Goal: Task Accomplishment & Management: Complete application form

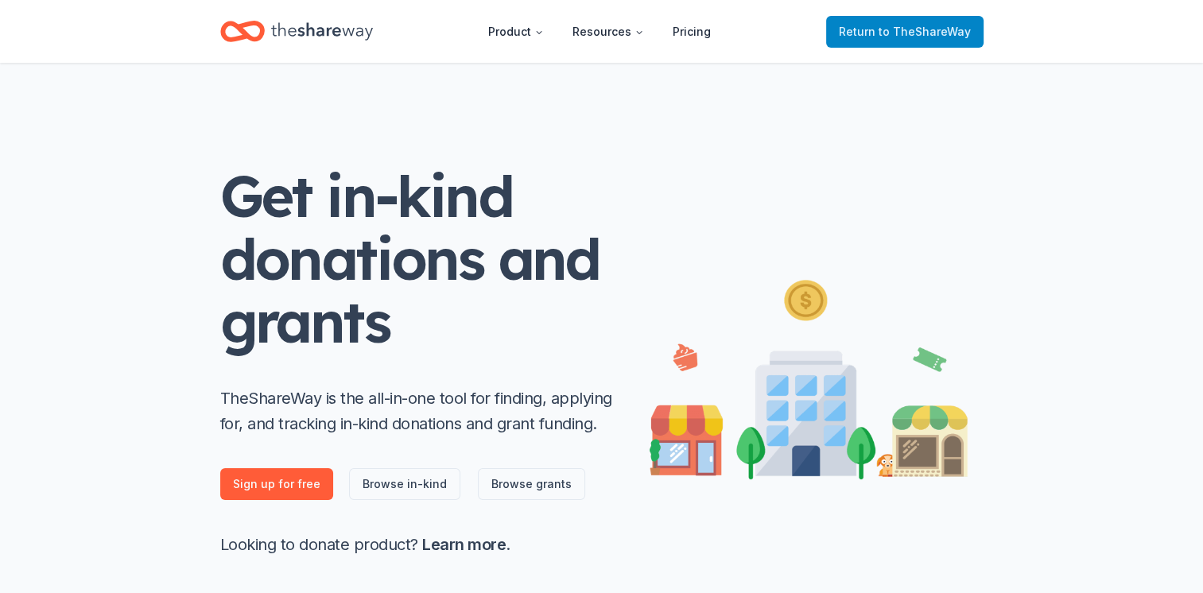
click at [891, 25] on span "to TheShareWay" at bounding box center [925, 32] width 92 height 14
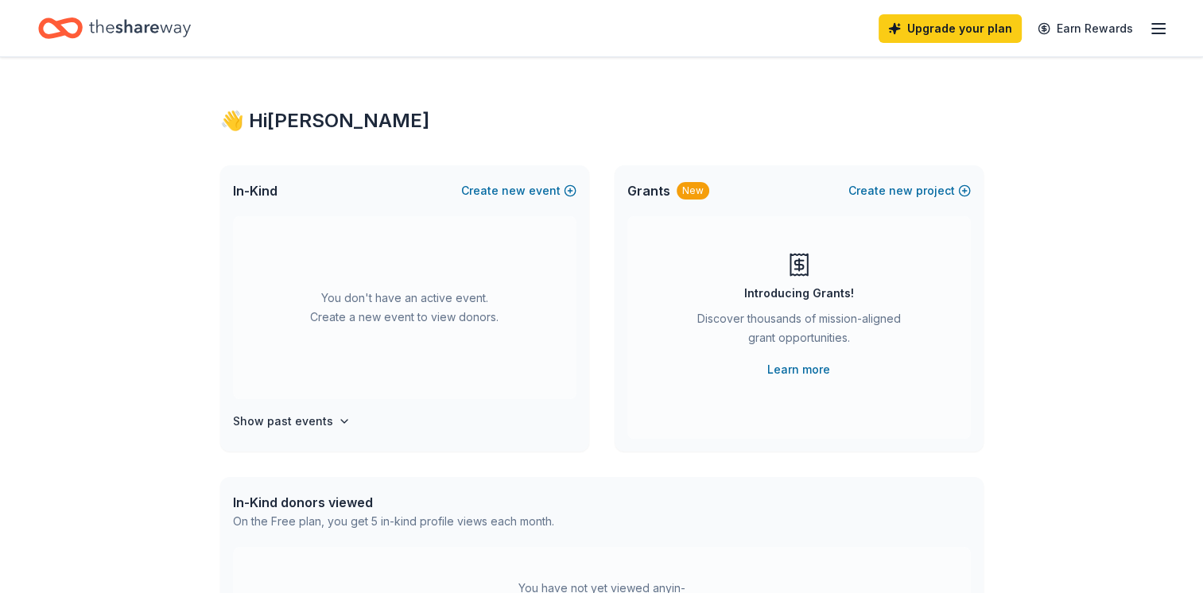
click at [1166, 22] on icon "button" at bounding box center [1158, 28] width 19 height 19
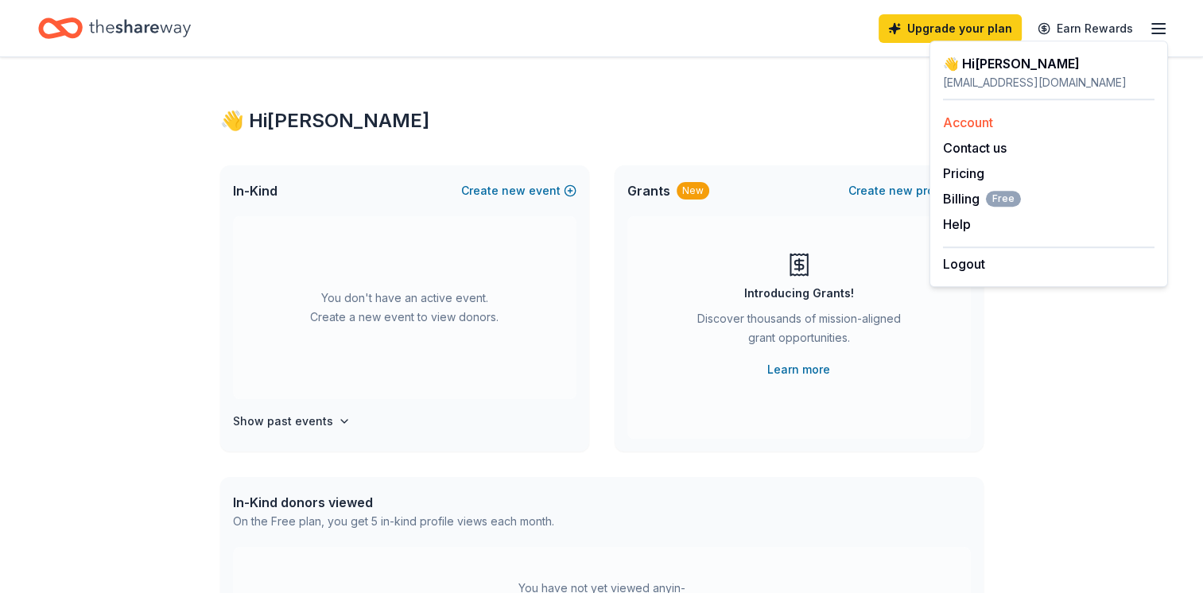
click at [967, 126] on link "Account" at bounding box center [968, 123] width 50 height 16
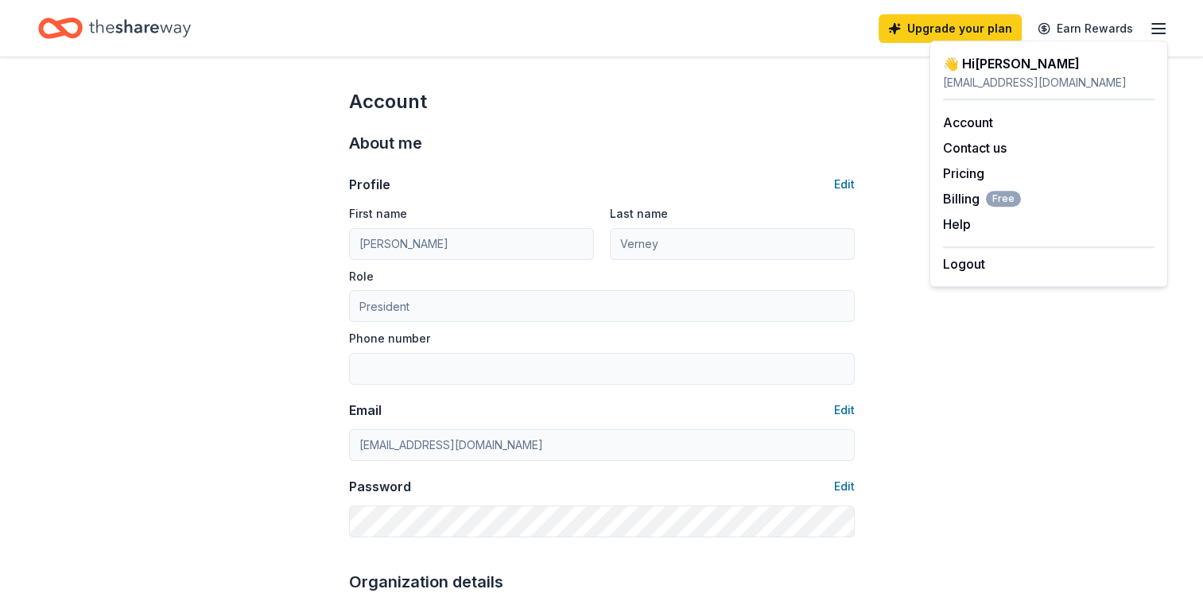
click at [134, 30] on icon "Home" at bounding box center [140, 28] width 102 height 33
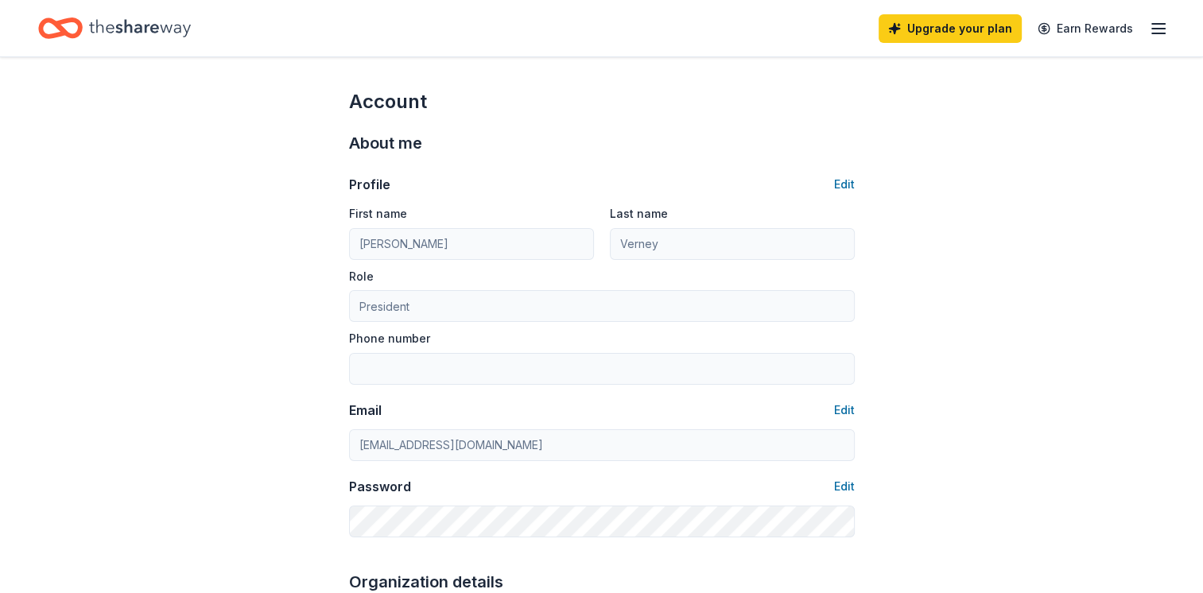
click at [145, 33] on icon "Home" at bounding box center [140, 27] width 102 height 17
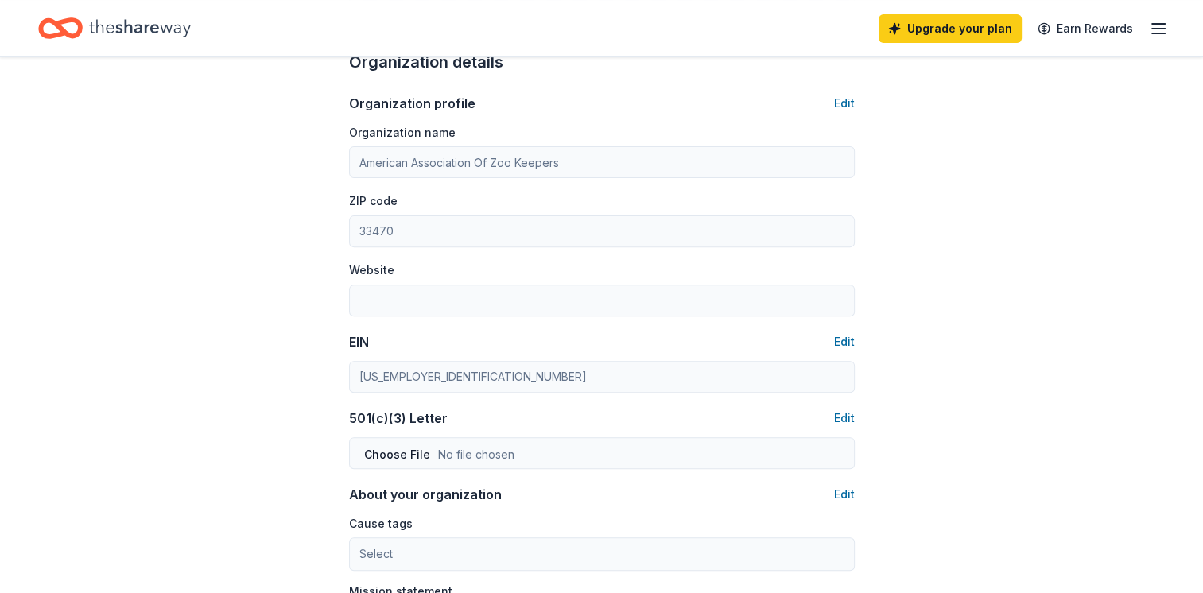
scroll to position [557, 0]
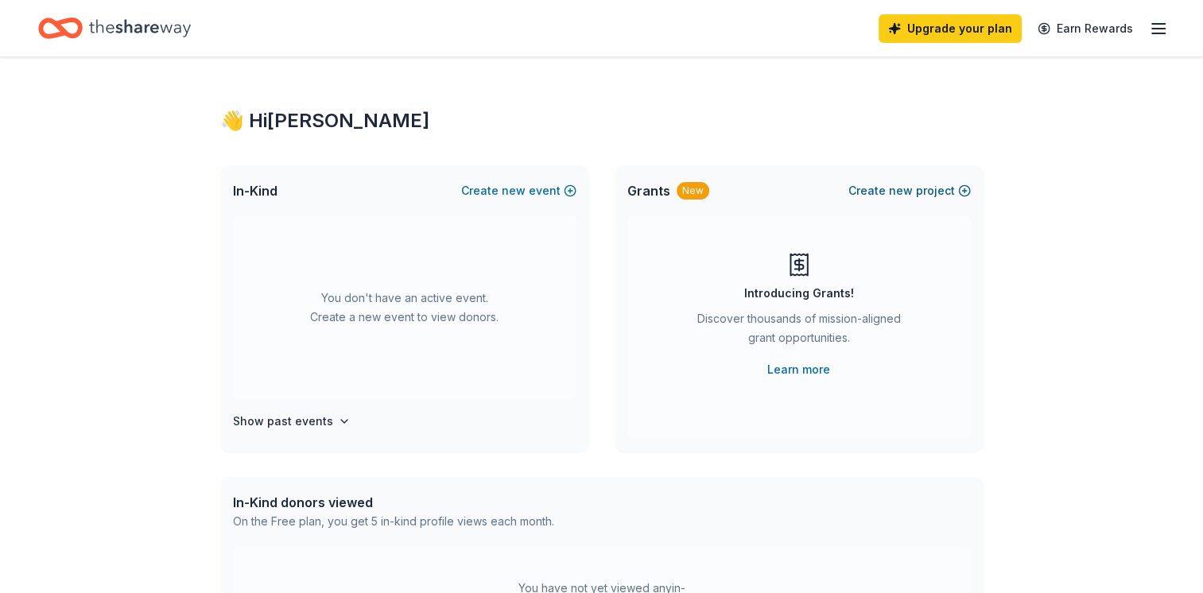
click at [903, 192] on span "new" at bounding box center [901, 190] width 24 height 19
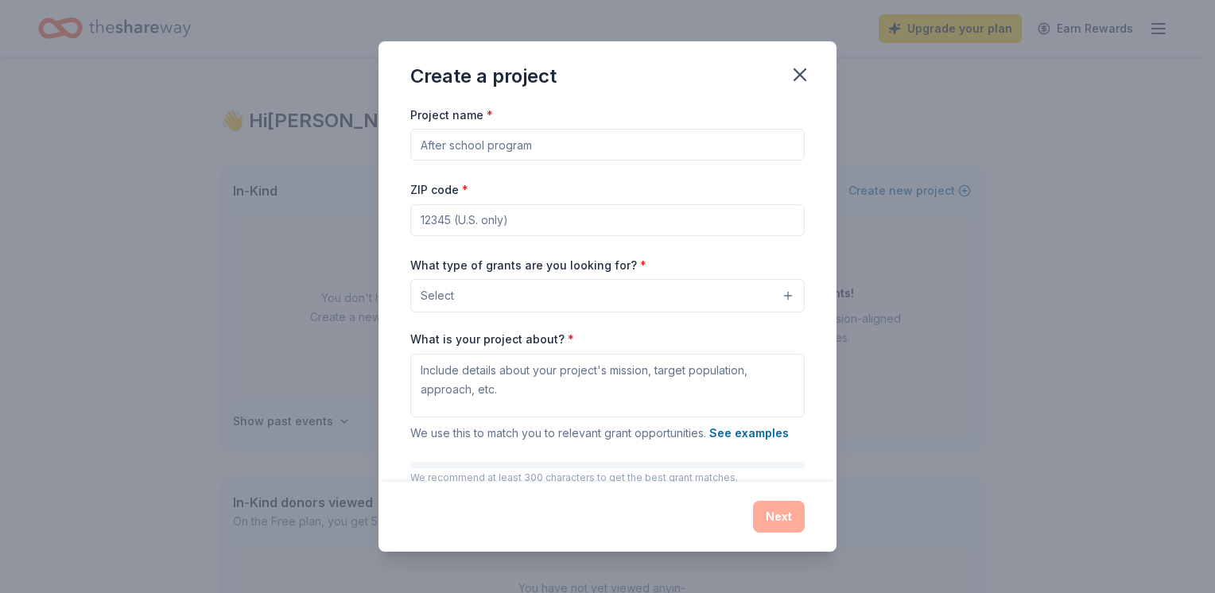
click at [463, 140] on input "Project name *" at bounding box center [607, 145] width 394 height 32
type input "Crash the Cellar"
click at [480, 221] on input "ZIP code *" at bounding box center [607, 220] width 394 height 32
type input "33470"
click at [402, 304] on div "Project name * Crash the Cellar ZIP code * 33470 What type of grants are you lo…" at bounding box center [608, 294] width 458 height 378
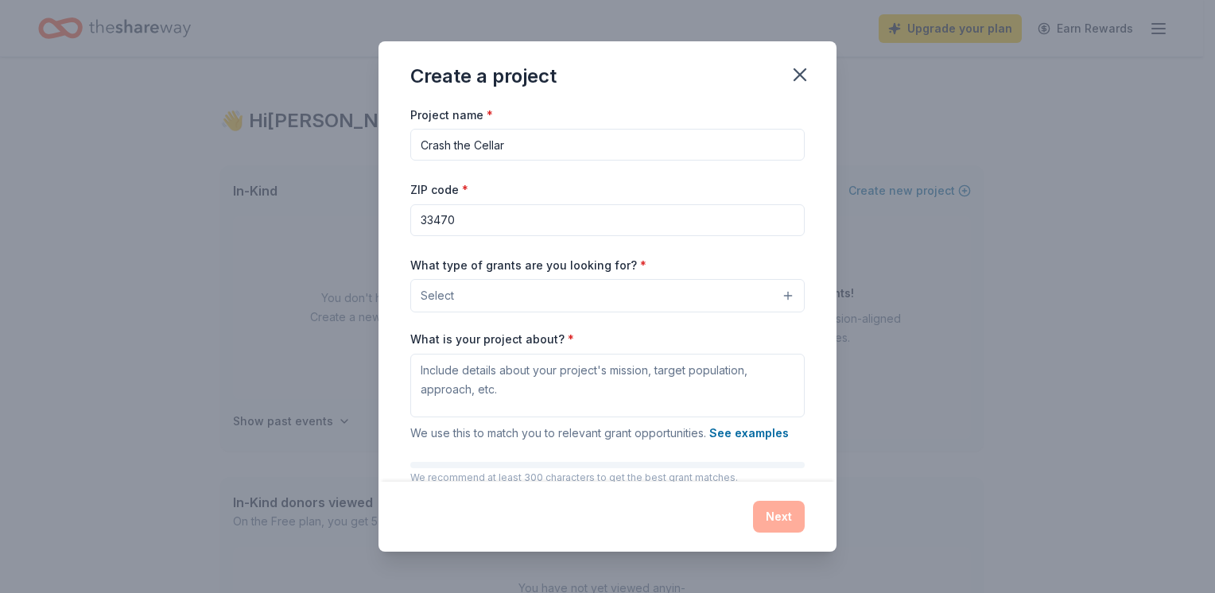
click at [722, 299] on button "Select" at bounding box center [607, 295] width 394 height 33
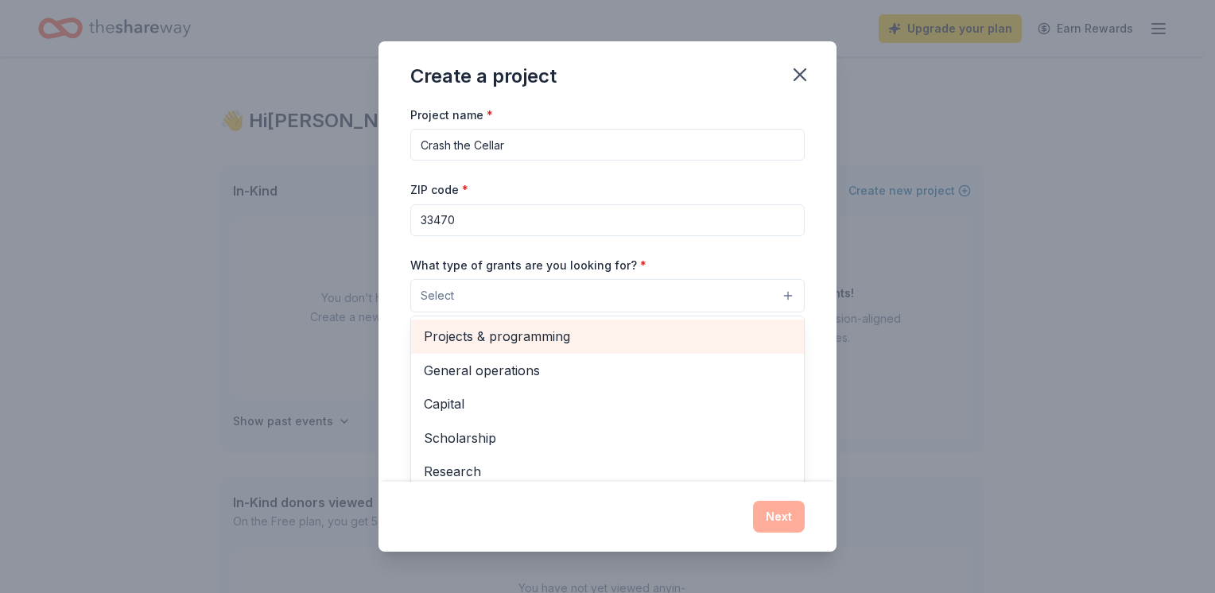
click at [734, 341] on span "Projects & programming" at bounding box center [607, 336] width 367 height 21
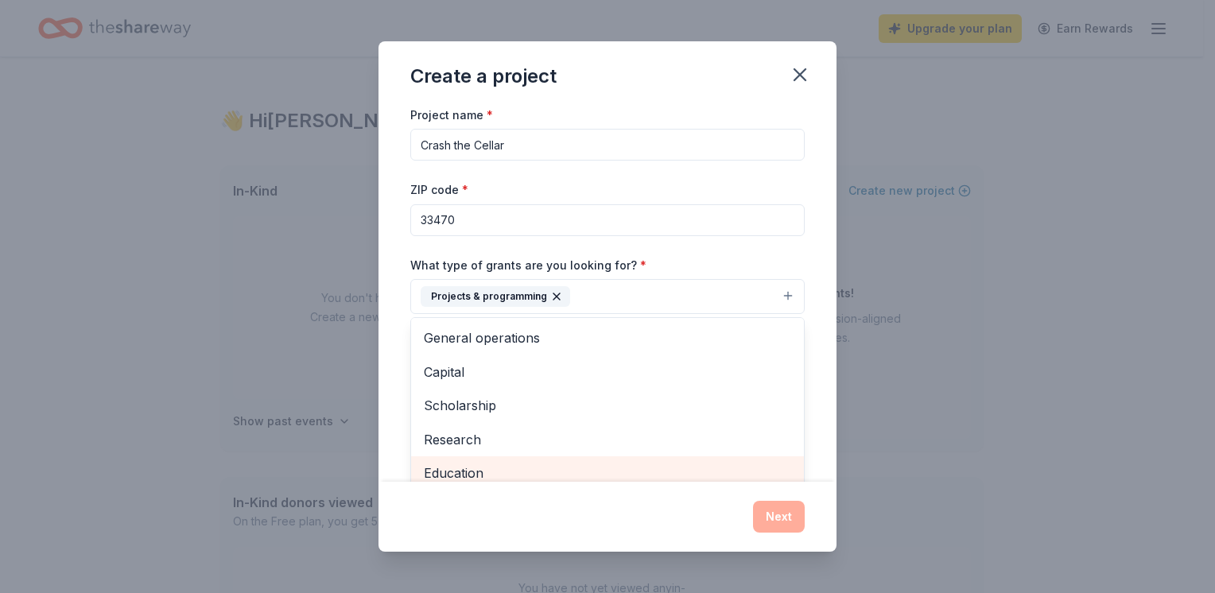
click at [625, 466] on span "Education" at bounding box center [607, 473] width 367 height 21
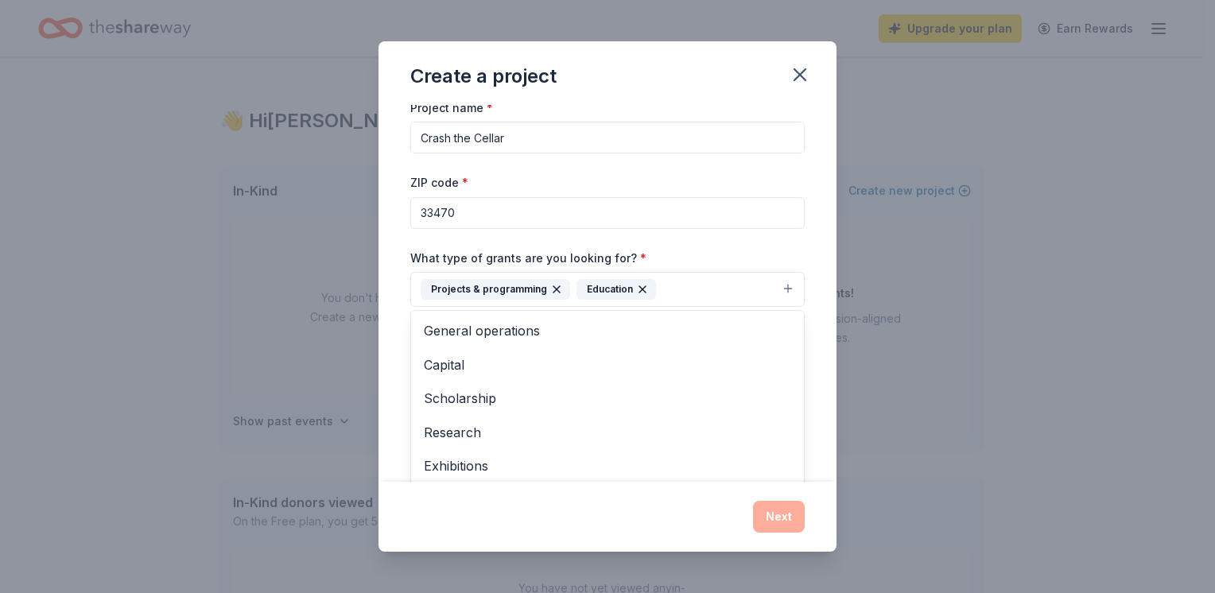
scroll to position [86, 0]
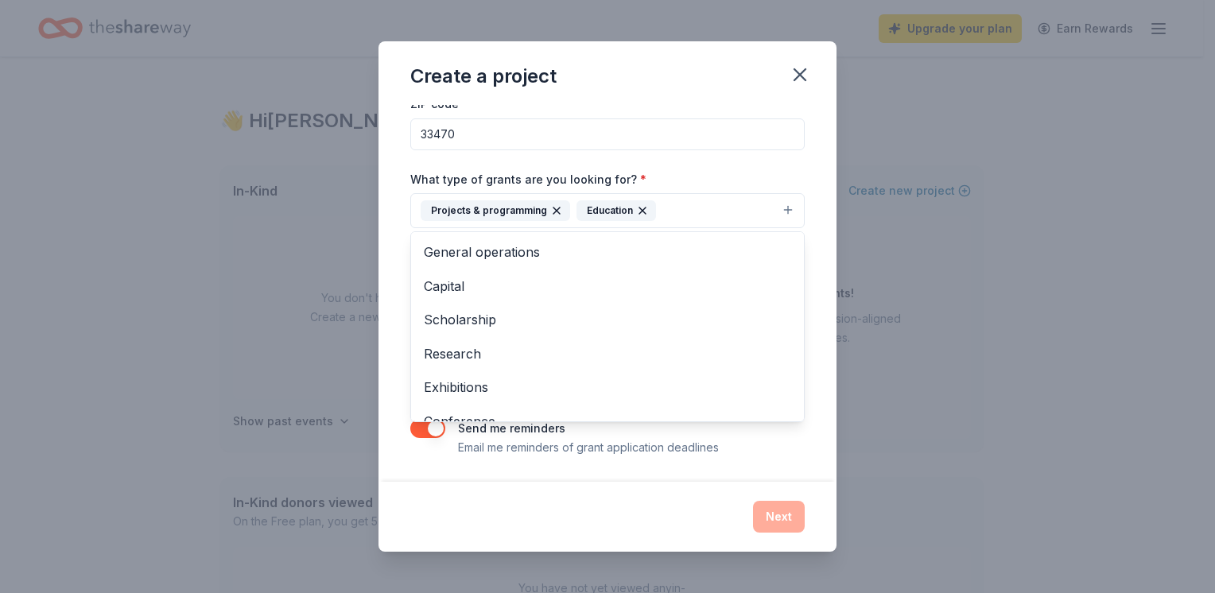
click at [601, 511] on div "Create a project Project name * Crash the Cellar ZIP code * 33470 What type of …" at bounding box center [608, 296] width 458 height 511
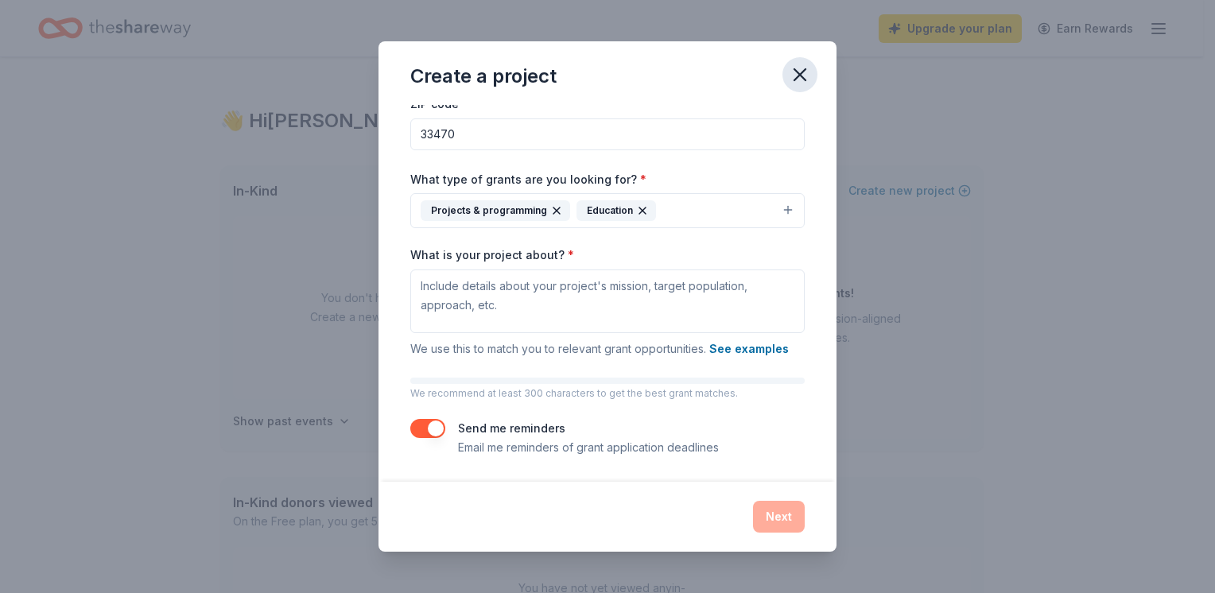
click at [793, 69] on icon "button" at bounding box center [800, 75] width 22 height 22
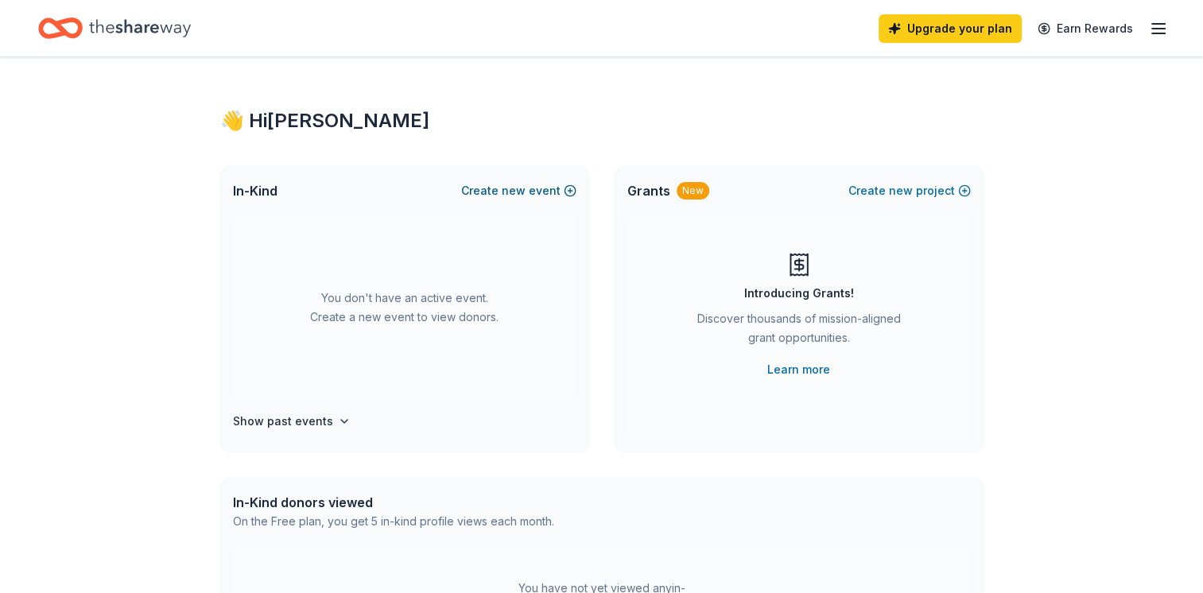
click at [480, 190] on button "Create new event" at bounding box center [518, 190] width 115 height 19
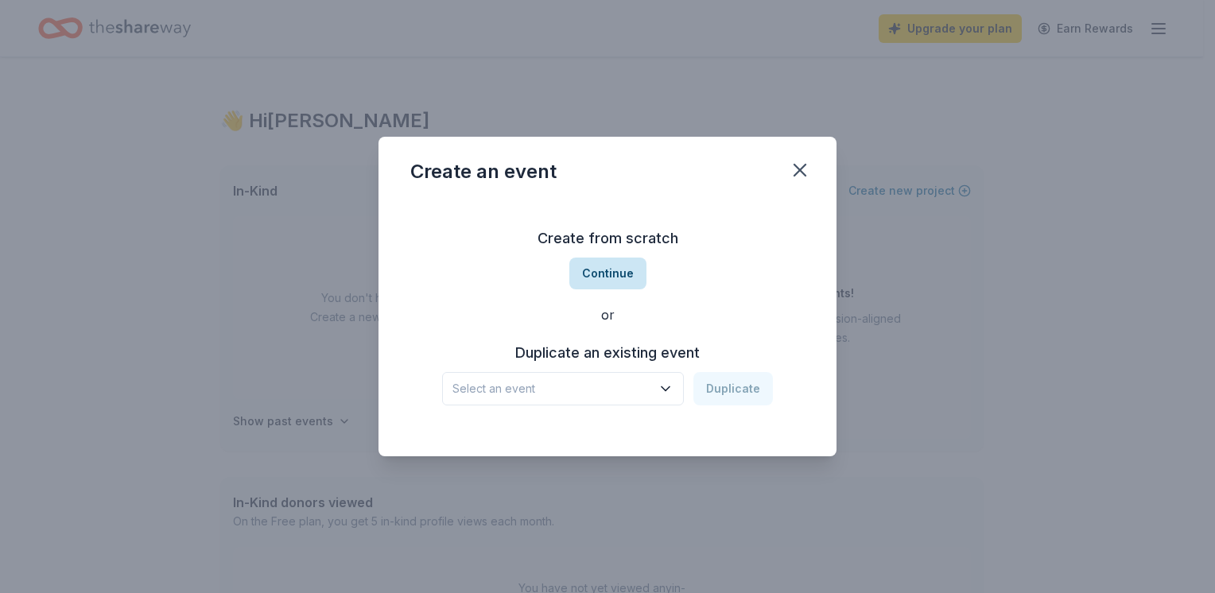
click at [608, 272] on button "Continue" at bounding box center [607, 274] width 77 height 32
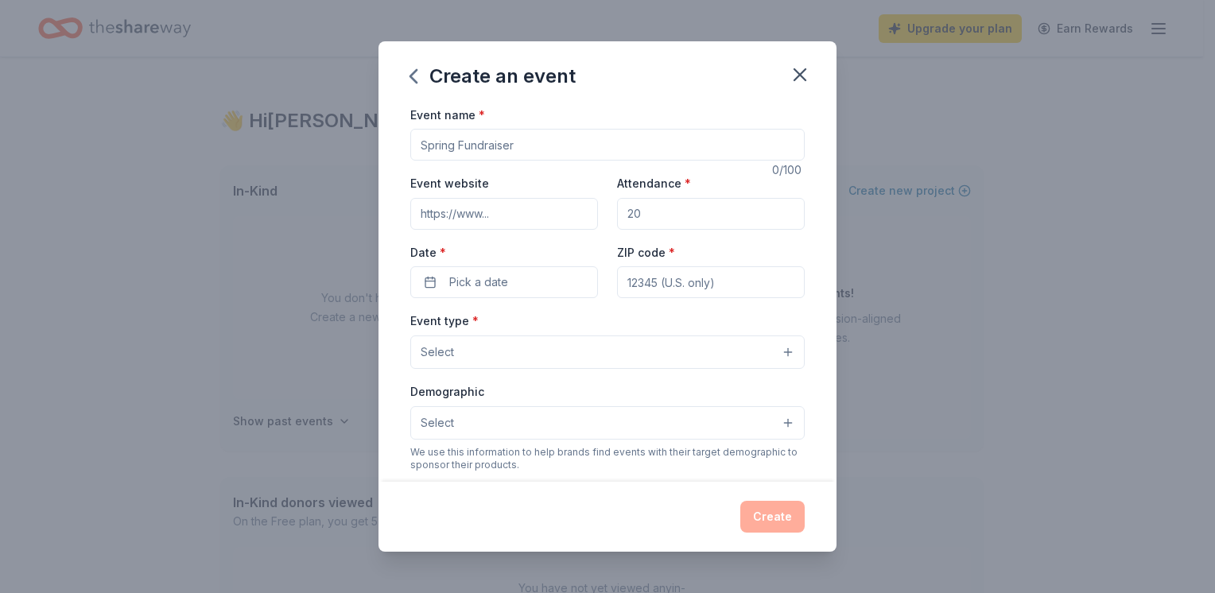
click at [447, 153] on input "Event name *" at bounding box center [607, 145] width 394 height 32
type input "Crash the Cellar"
click at [474, 217] on input "Event website" at bounding box center [504, 214] width 188 height 32
type input "aazklcs.com"
click at [674, 220] on input "Attendance *" at bounding box center [711, 214] width 188 height 32
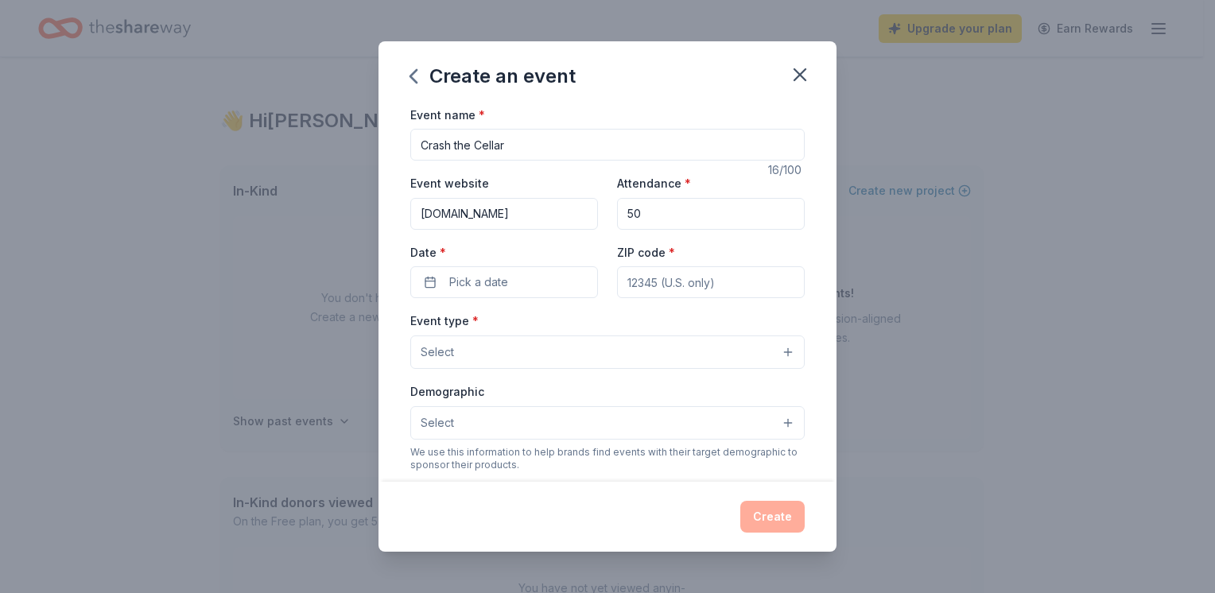
type input "50"
click at [670, 283] on input "ZIP code *" at bounding box center [711, 282] width 188 height 32
type input "33470"
click at [471, 293] on button "Pick a date" at bounding box center [504, 282] width 188 height 32
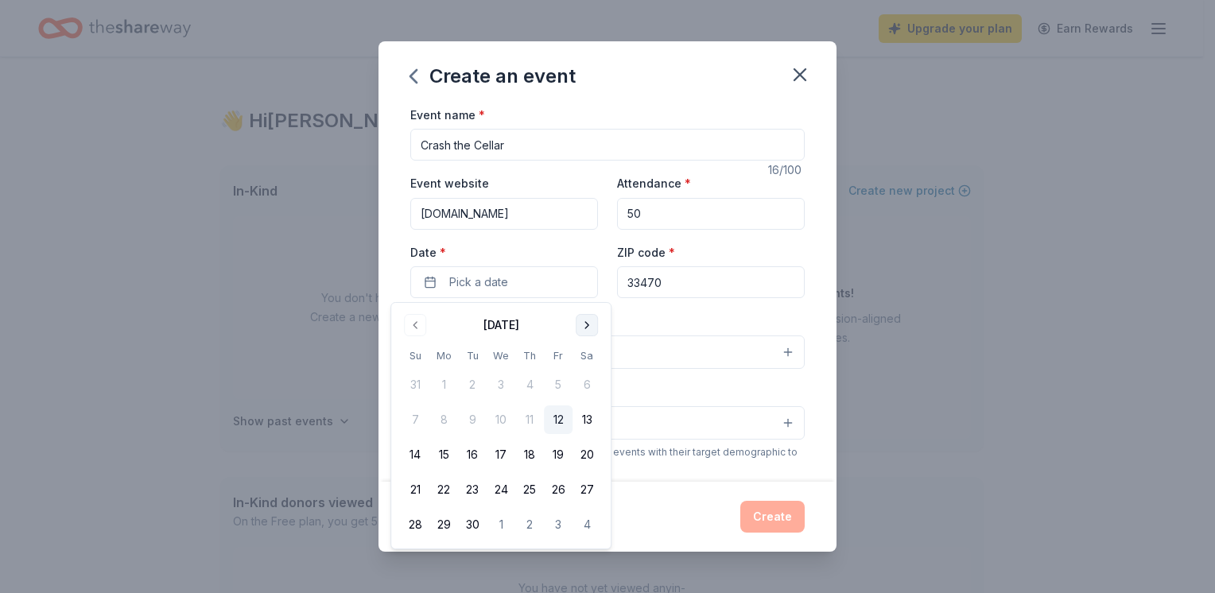
click at [584, 329] on button "Go to next month" at bounding box center [587, 325] width 22 height 22
click at [557, 446] on button "17" at bounding box center [558, 455] width 29 height 29
click at [663, 344] on button "Select" at bounding box center [607, 352] width 394 height 33
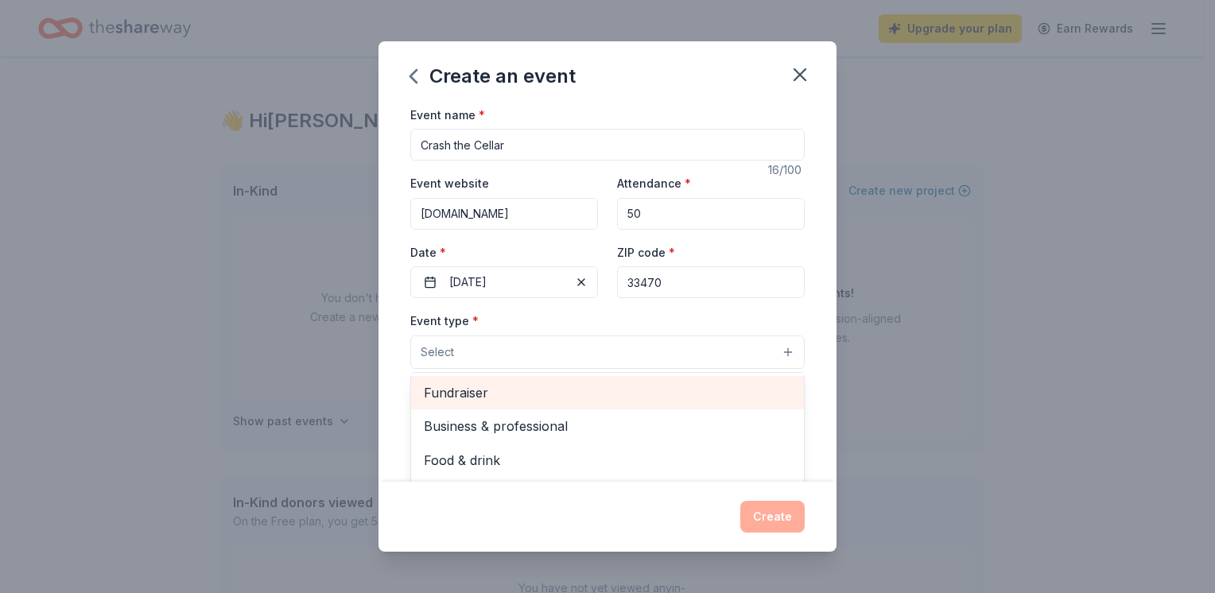
click at [632, 390] on span "Fundraiser" at bounding box center [607, 393] width 367 height 21
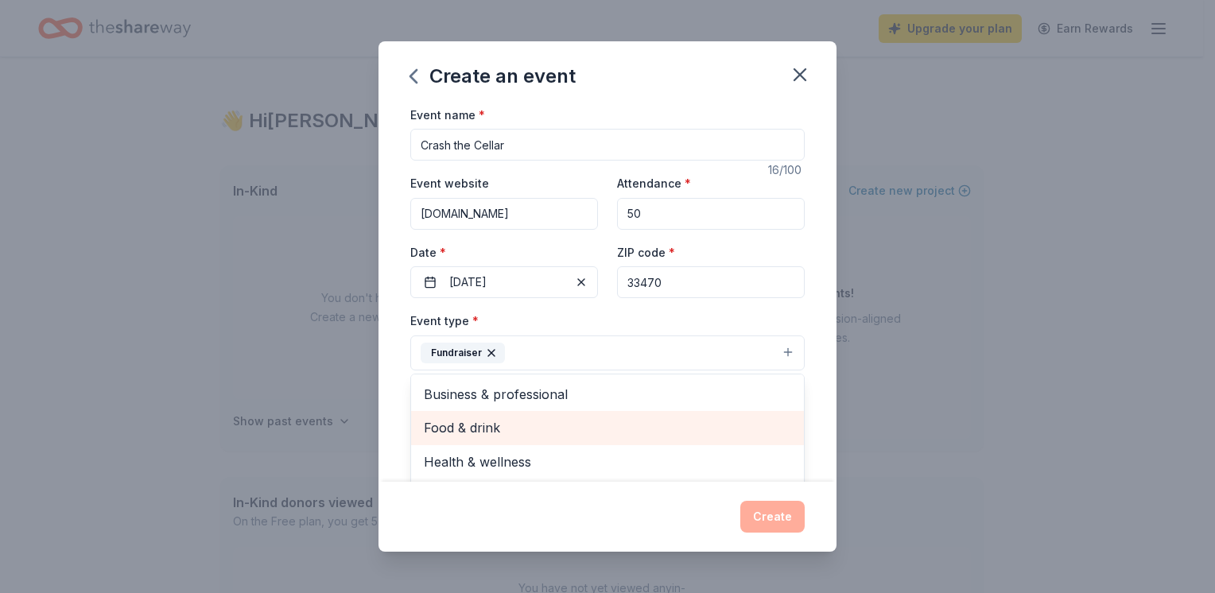
click at [601, 425] on span "Food & drink" at bounding box center [607, 428] width 367 height 21
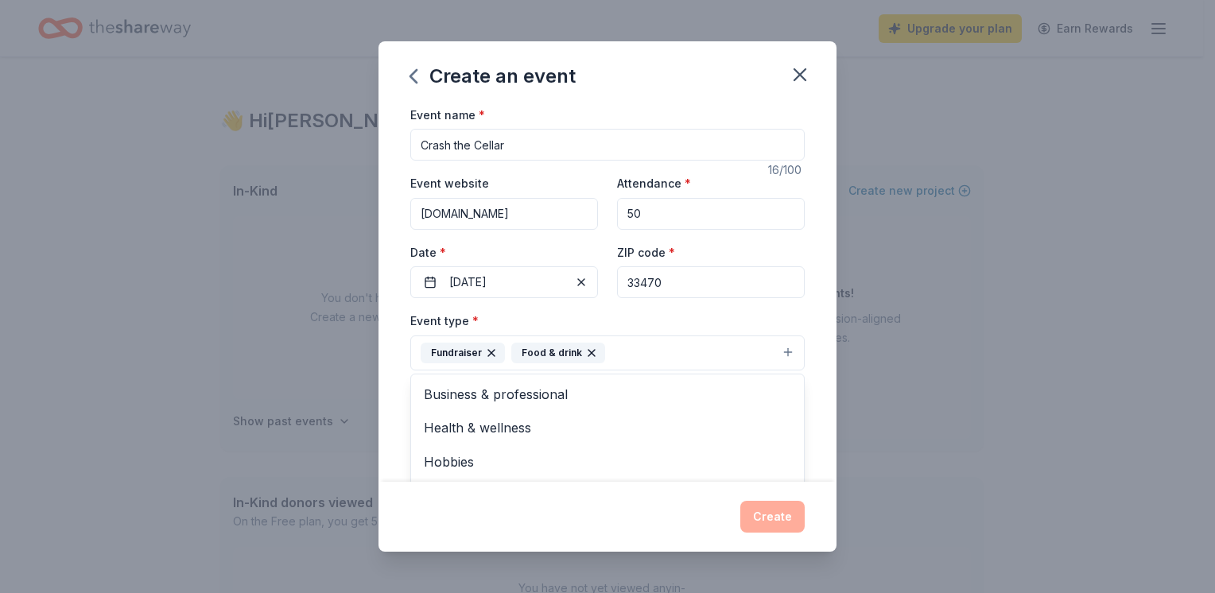
scroll to position [329, 0]
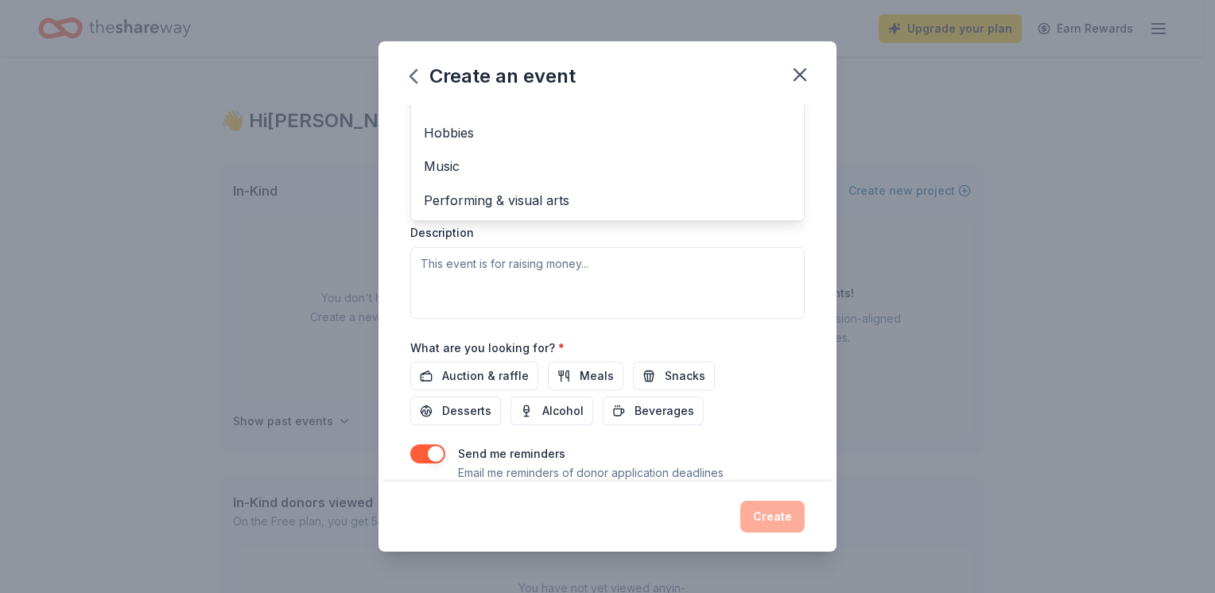
click at [385, 203] on div "Event name * Crash the Cellar 16 /100 Event website aazklcs.com Attendance * 50…" at bounding box center [608, 294] width 458 height 378
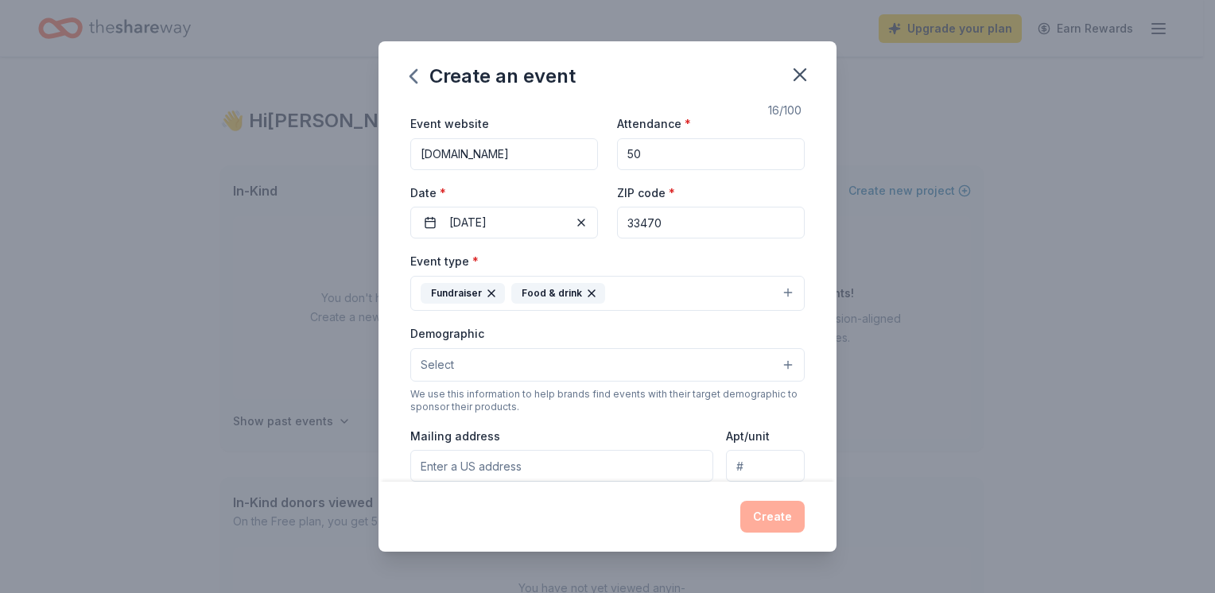
click at [683, 368] on button "Select" at bounding box center [607, 364] width 394 height 33
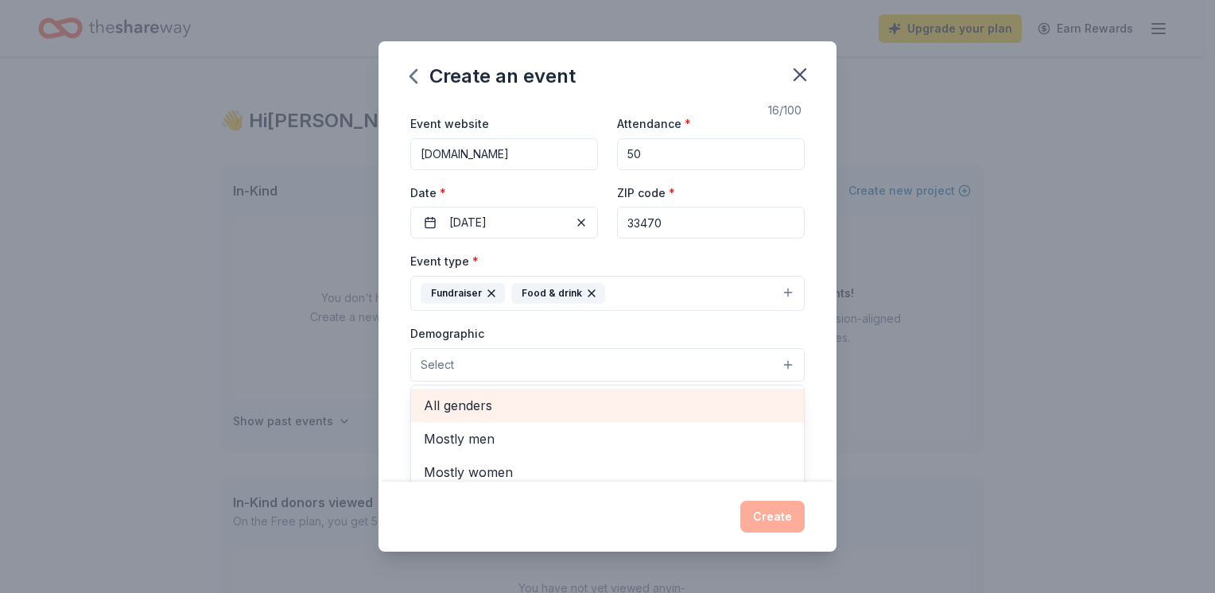
click at [645, 411] on span "All genders" at bounding box center [607, 405] width 367 height 21
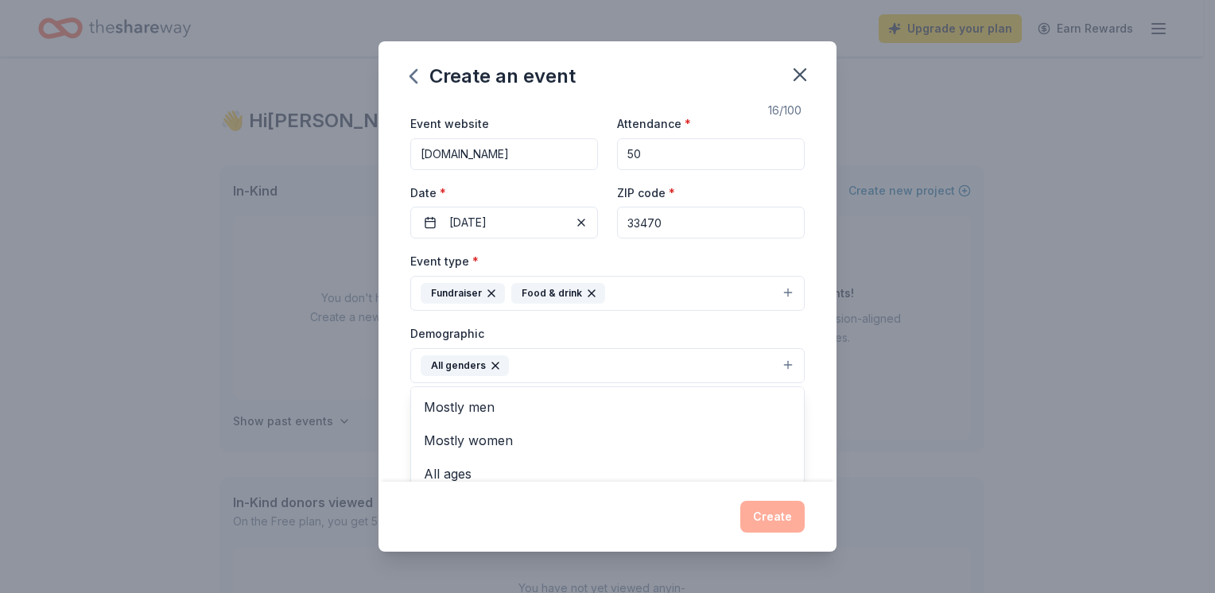
click at [820, 397] on div "Event name * Crash the Cellar 16 /100 Event website aazklcs.com Attendance * 50…" at bounding box center [608, 294] width 458 height 378
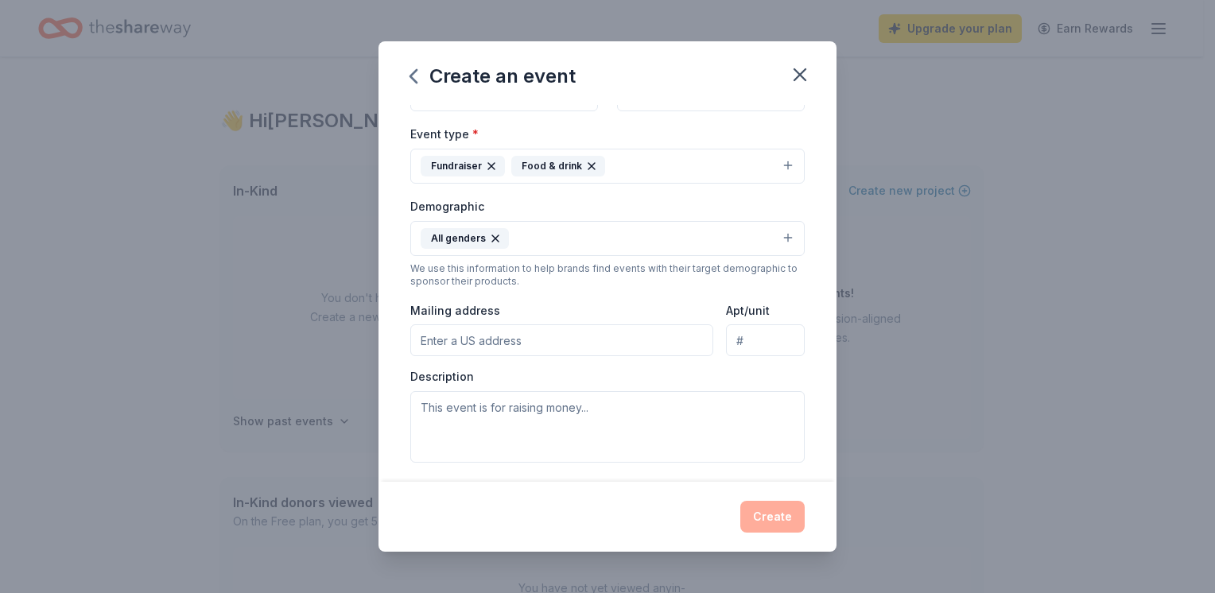
scroll to position [219, 0]
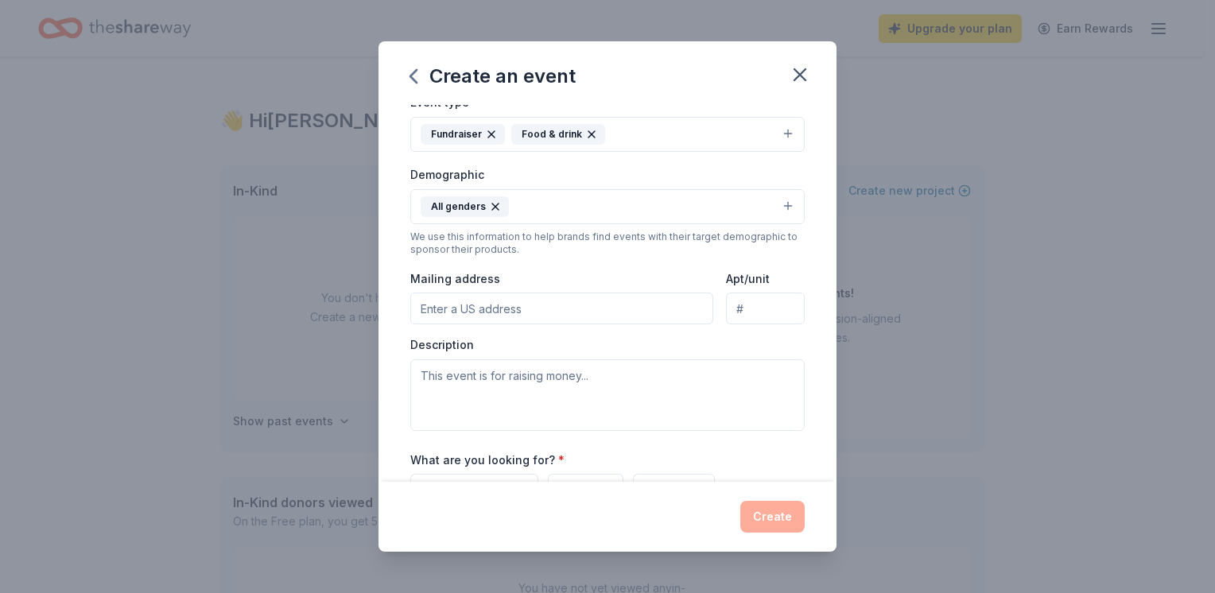
click at [457, 310] on input "Mailing address" at bounding box center [561, 309] width 303 height 32
type input "2003 Lion Country Safari Road"
click at [751, 320] on input "Lion Country Safari, 2003 Lion Country Safari Road, Loxahatchee, FL 33470" at bounding box center [765, 309] width 79 height 32
type input "L"
click at [596, 313] on input "2003 Lion Country Safari Road" at bounding box center [561, 309] width 303 height 32
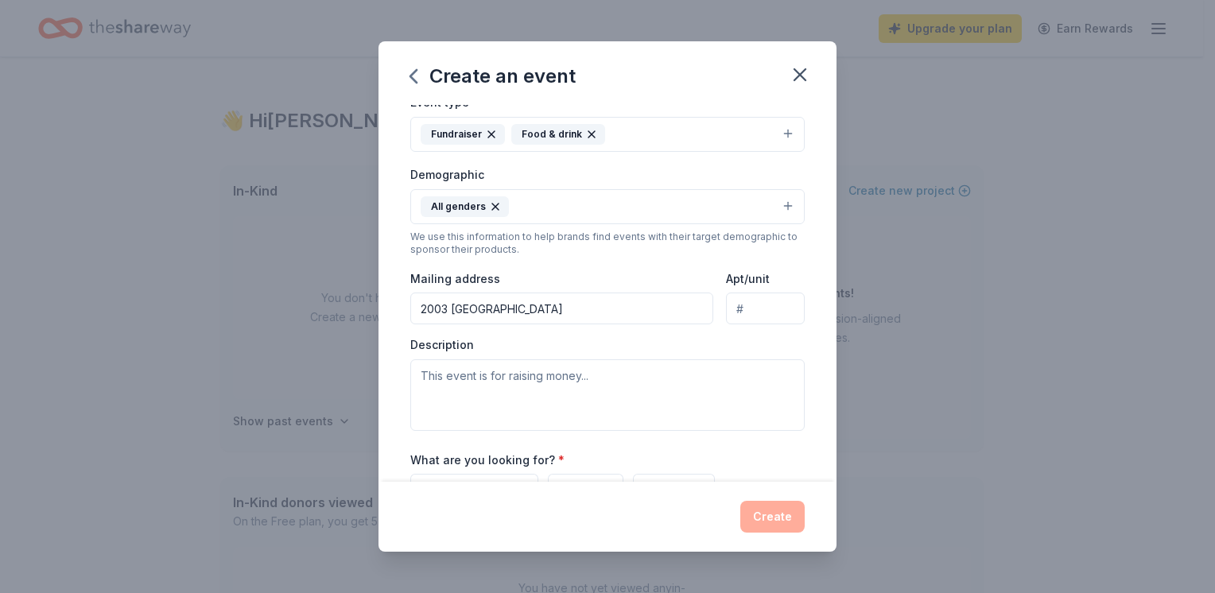
type input "2003 Lion Country Safari Road, Loxahatchee, FL 33470"
click at [608, 308] on input "2003 Lion Country Safari Road, Loxahatchee, FL 33470" at bounding box center [561, 309] width 303 height 32
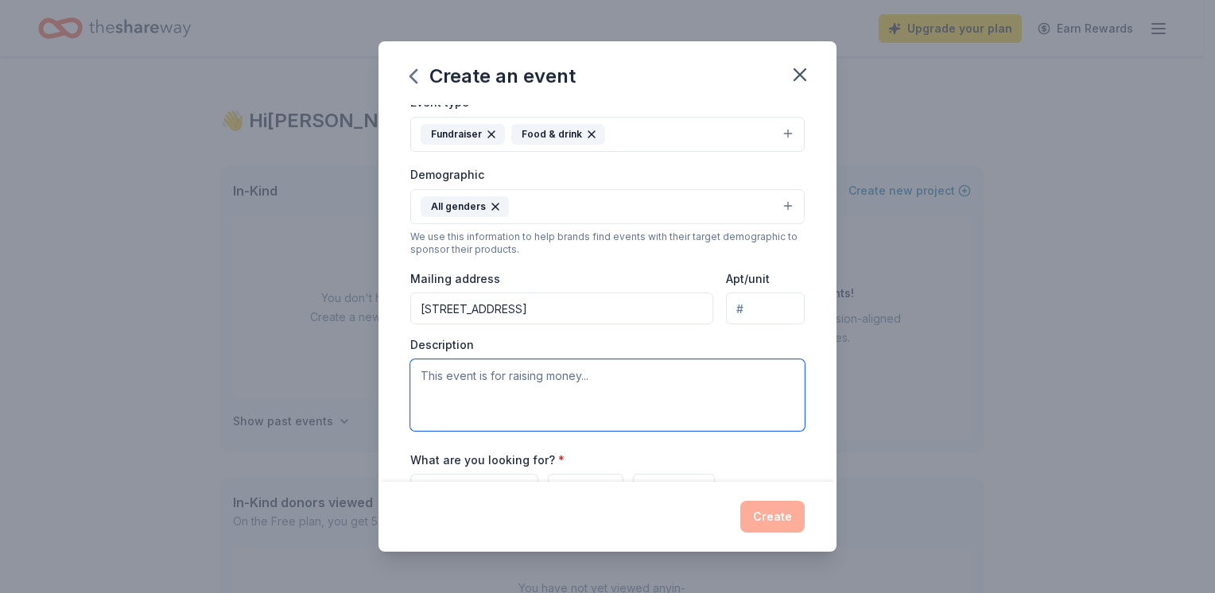
scroll to position [0, 0]
click at [716, 408] on textarea at bounding box center [607, 395] width 394 height 72
type textarea "R"
type textarea "This event proceeds will go towards rhino conservation."
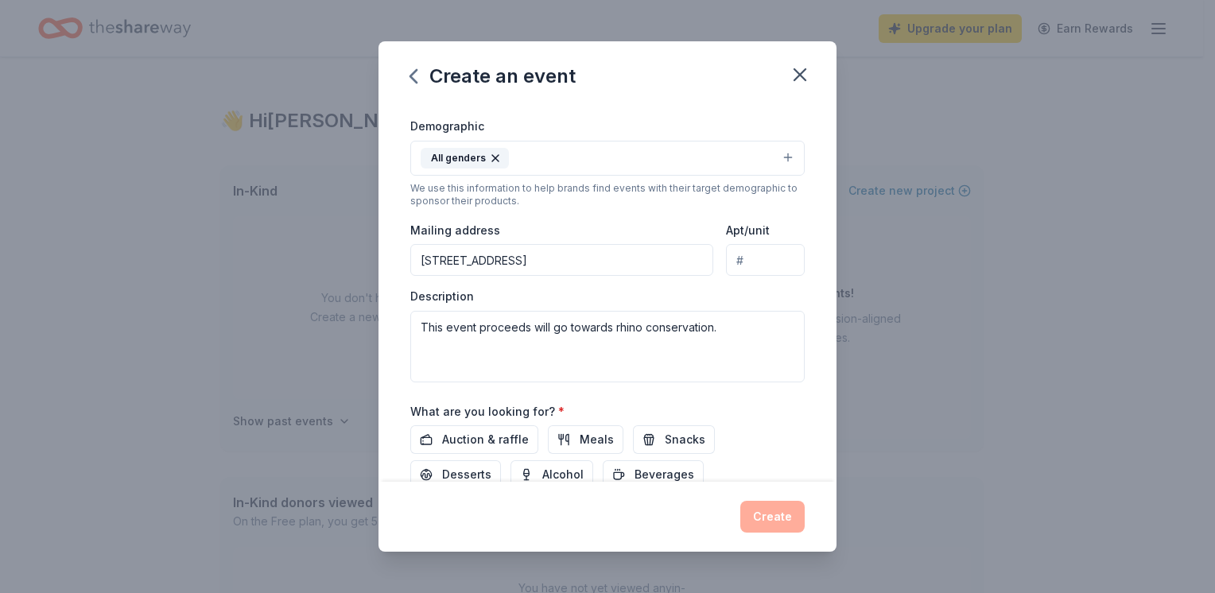
scroll to position [282, 0]
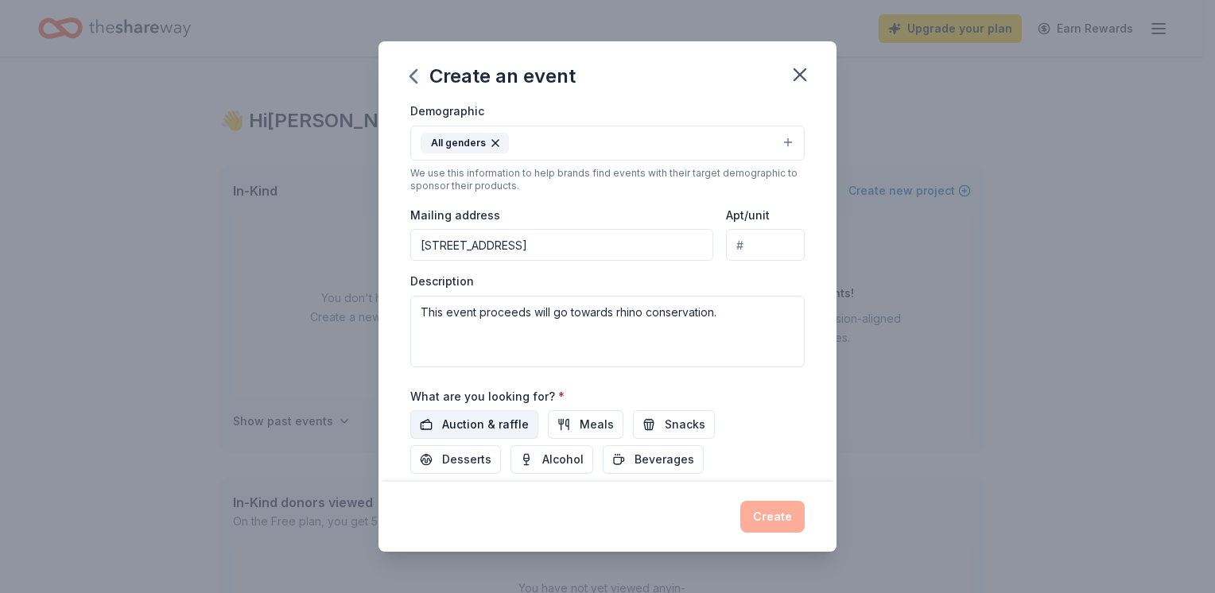
click at [472, 425] on span "Auction & raffle" at bounding box center [485, 424] width 87 height 19
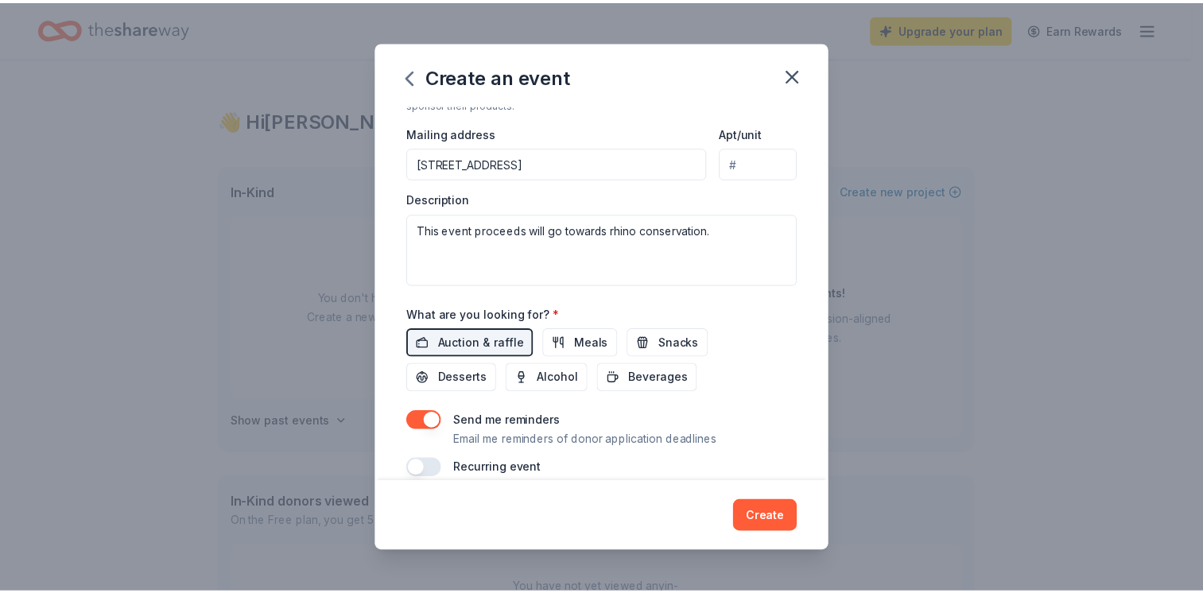
scroll to position [378, 0]
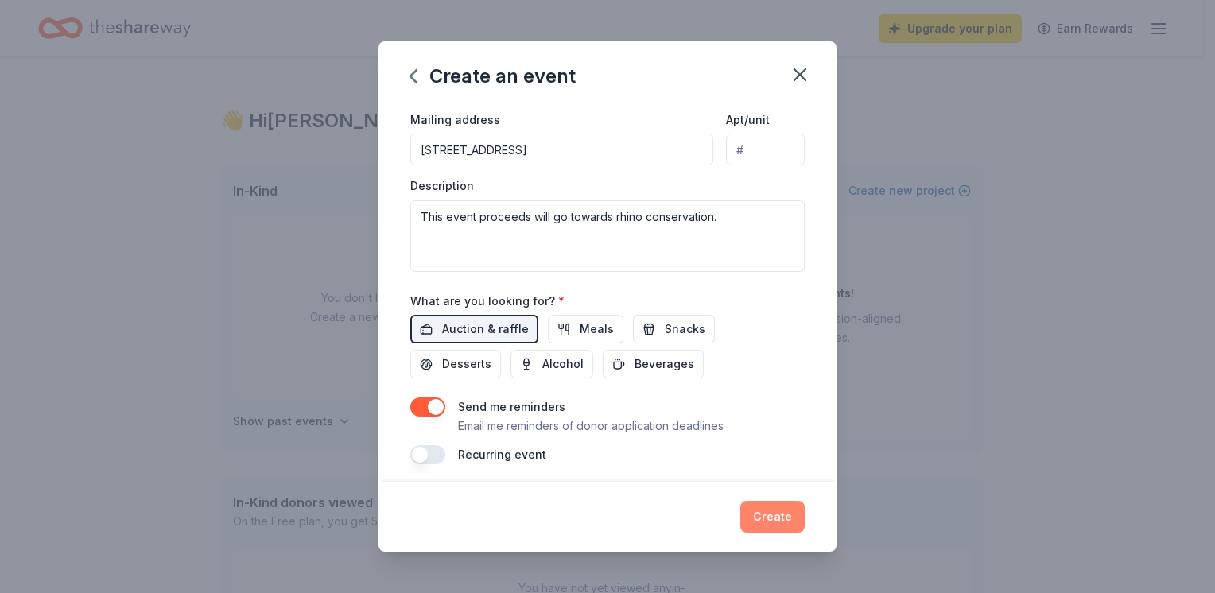
click at [775, 515] on button "Create" at bounding box center [772, 517] width 64 height 32
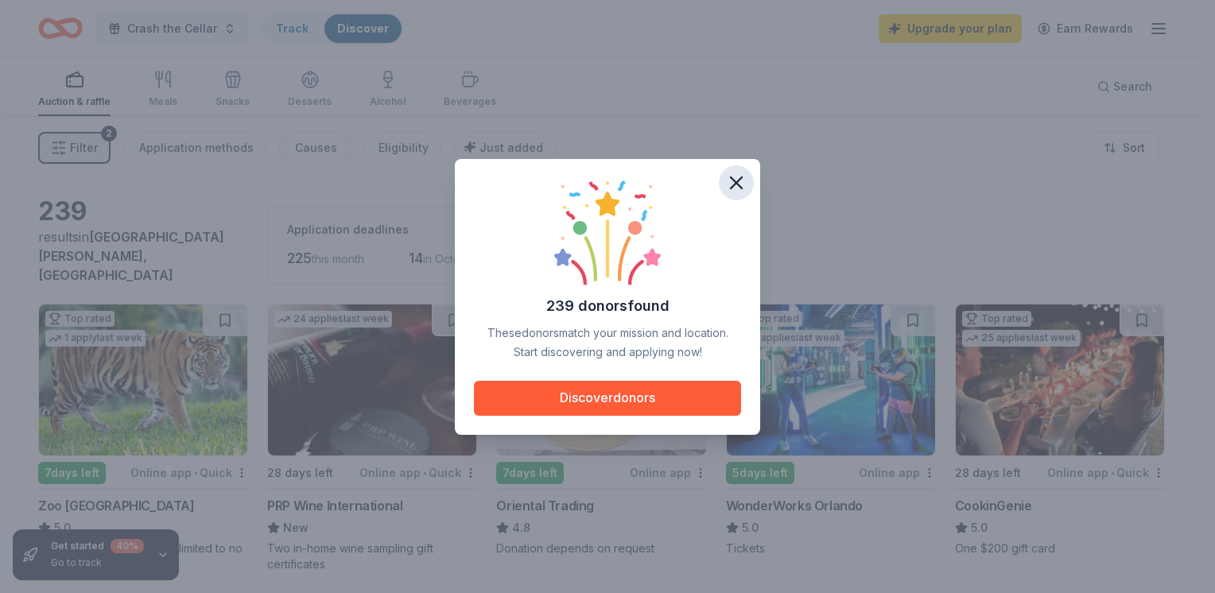
click at [733, 181] on icon "button" at bounding box center [736, 183] width 22 height 22
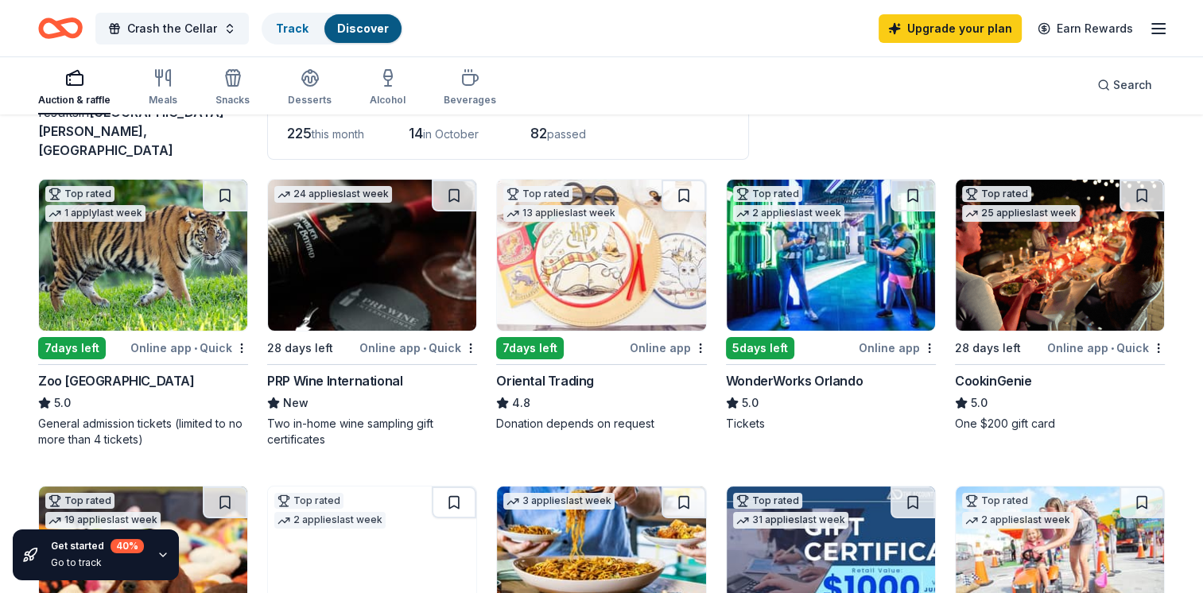
scroll to position [159, 0]
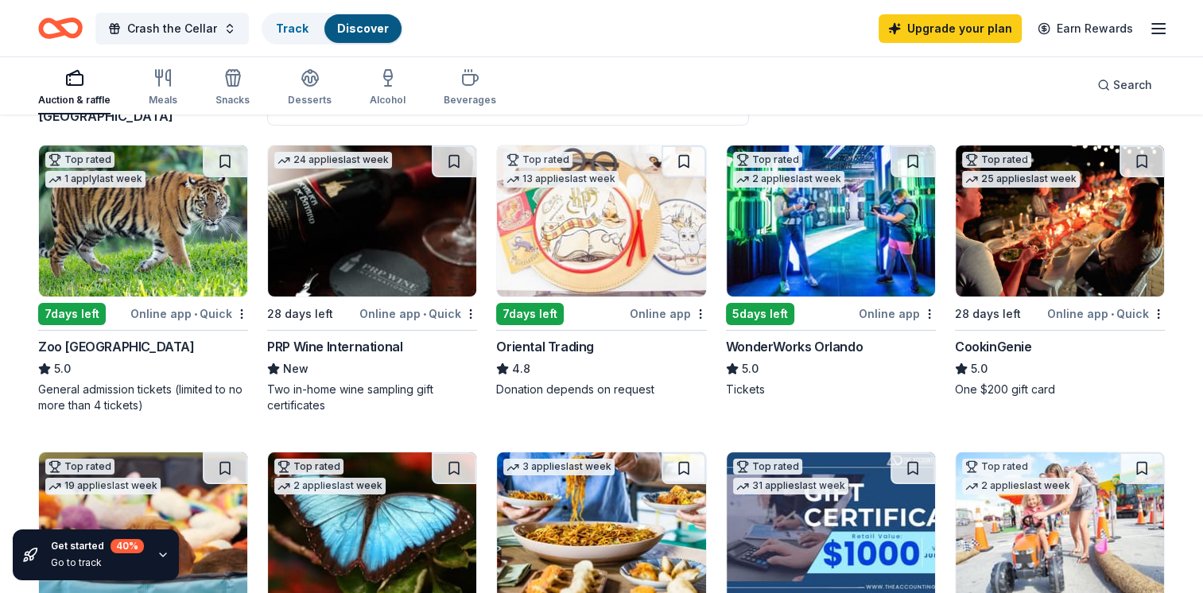
click at [177, 304] on div "Online app • Quick" at bounding box center [189, 314] width 118 height 20
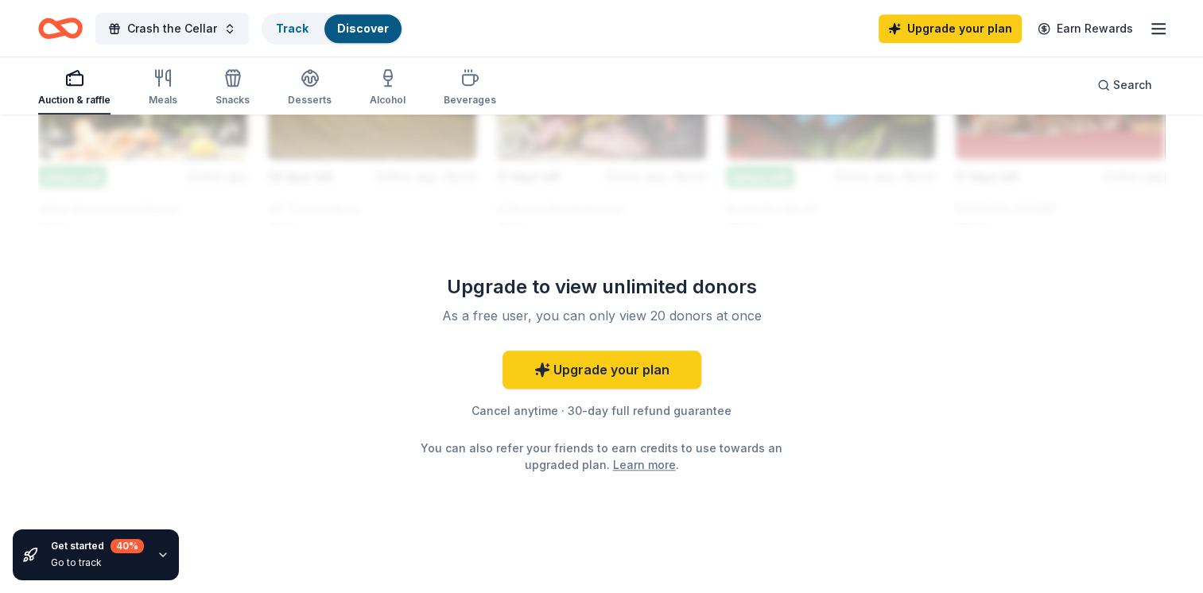
scroll to position [1483, 0]
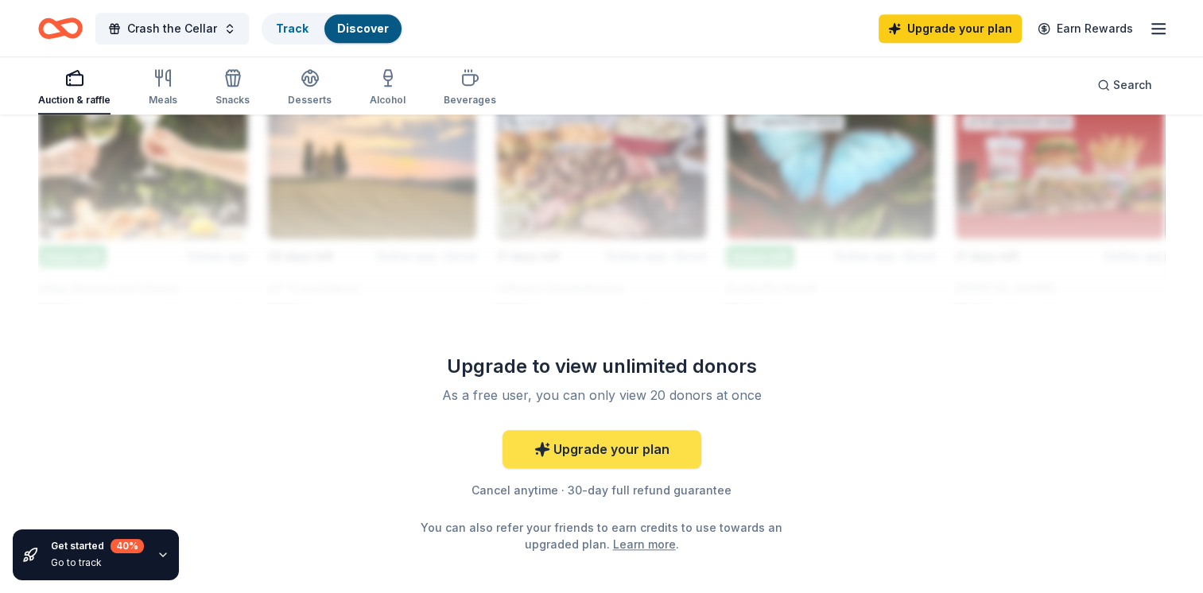
click at [612, 430] on link "Upgrade your plan" at bounding box center [602, 449] width 199 height 38
click at [551, 448] on link "Upgrade your plan" at bounding box center [602, 449] width 199 height 38
click at [592, 430] on link "Upgrade your plan" at bounding box center [602, 449] width 199 height 38
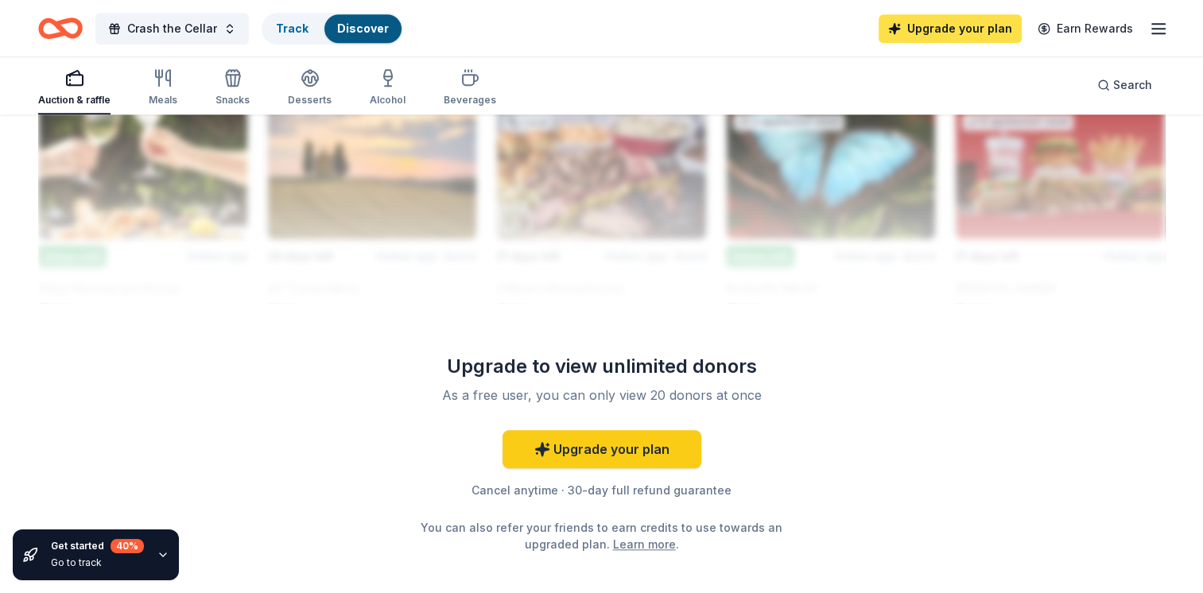
click at [962, 20] on link "Upgrade your plan" at bounding box center [950, 28] width 143 height 29
click at [967, 24] on link "Upgrade your plan" at bounding box center [950, 28] width 143 height 29
click at [969, 24] on link "Upgrade your plan" at bounding box center [950, 28] width 143 height 29
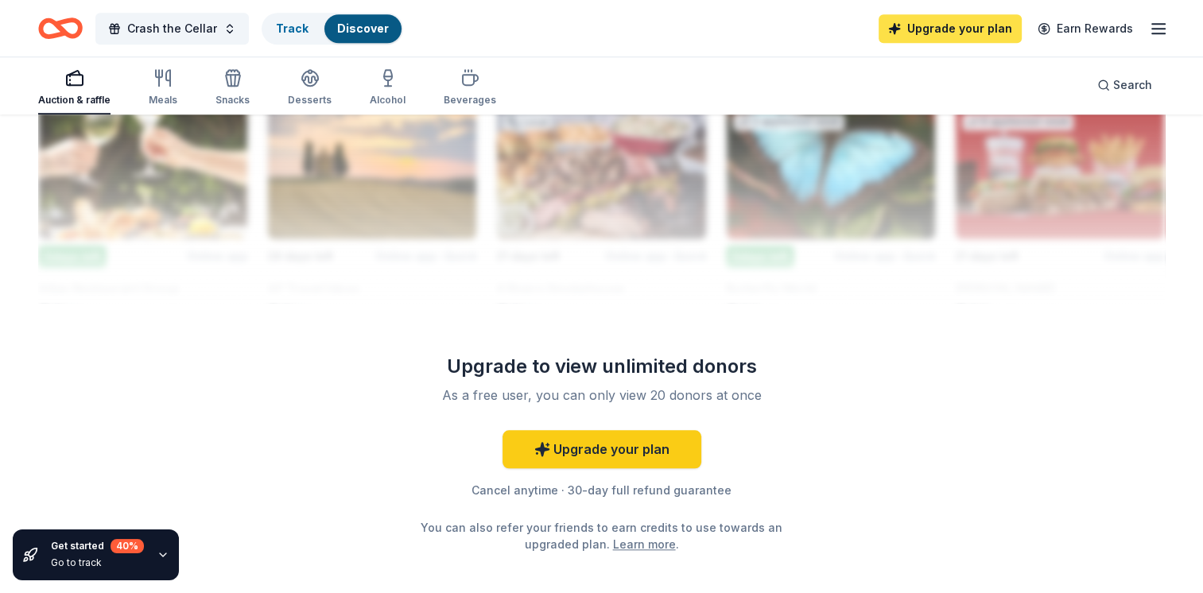
click at [969, 24] on link "Upgrade your plan" at bounding box center [950, 28] width 143 height 29
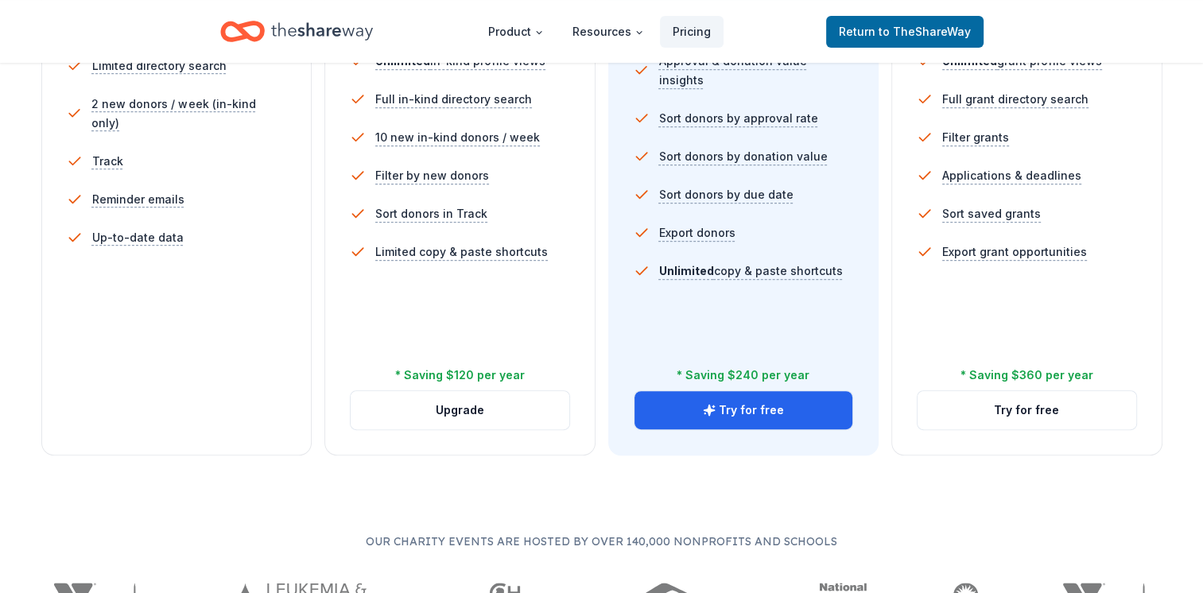
scroll to position [477, 0]
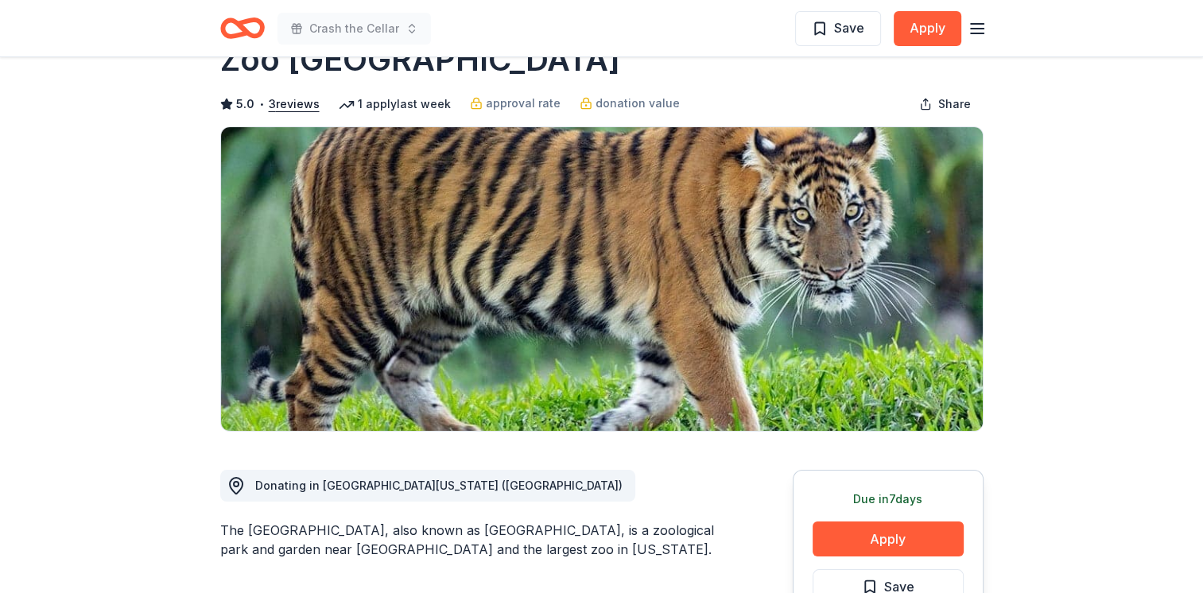
scroll to position [80, 0]
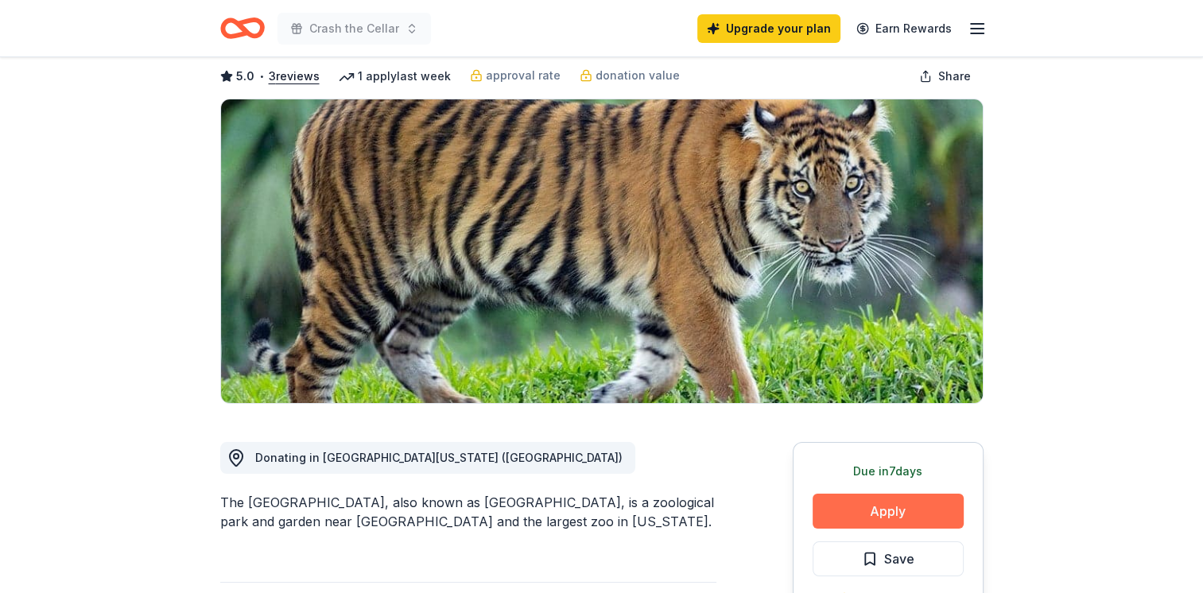
click at [894, 514] on button "Apply" at bounding box center [888, 511] width 151 height 35
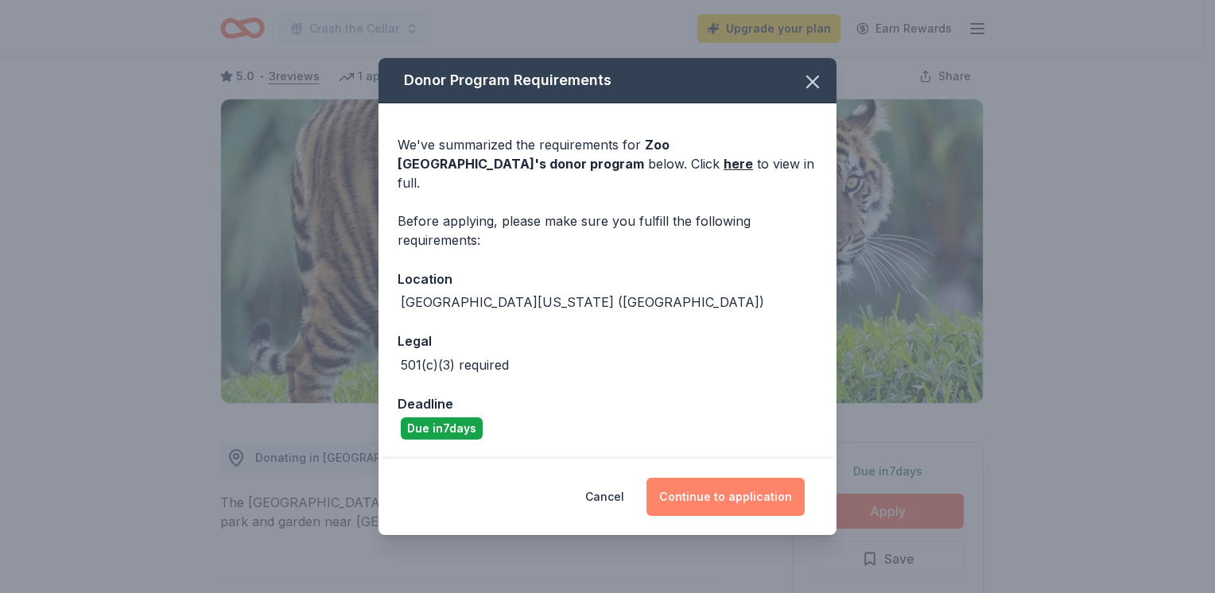
click at [731, 478] on button "Continue to application" at bounding box center [726, 497] width 158 height 38
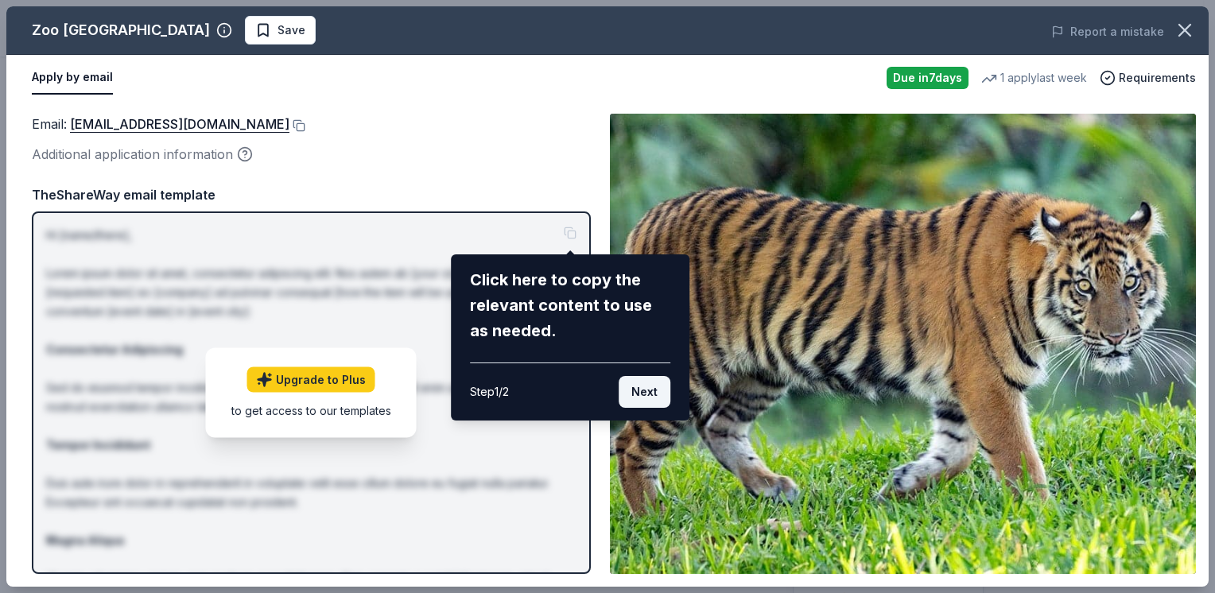
click at [647, 395] on button "Next" at bounding box center [645, 392] width 52 height 32
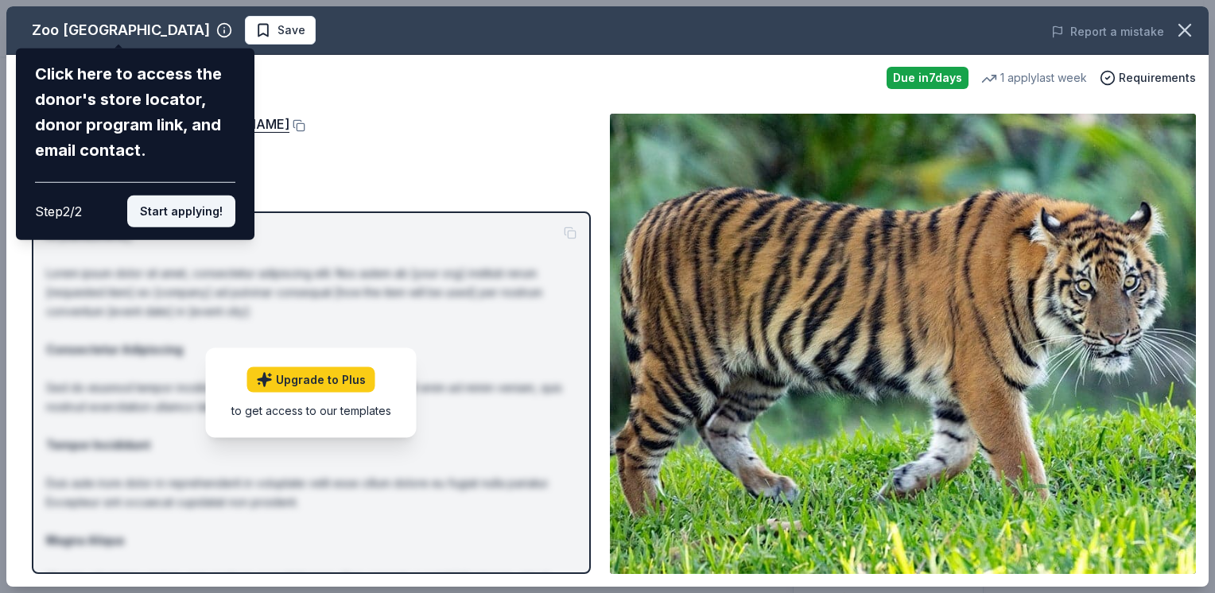
click at [168, 209] on button "Start applying!" at bounding box center [181, 212] width 108 height 32
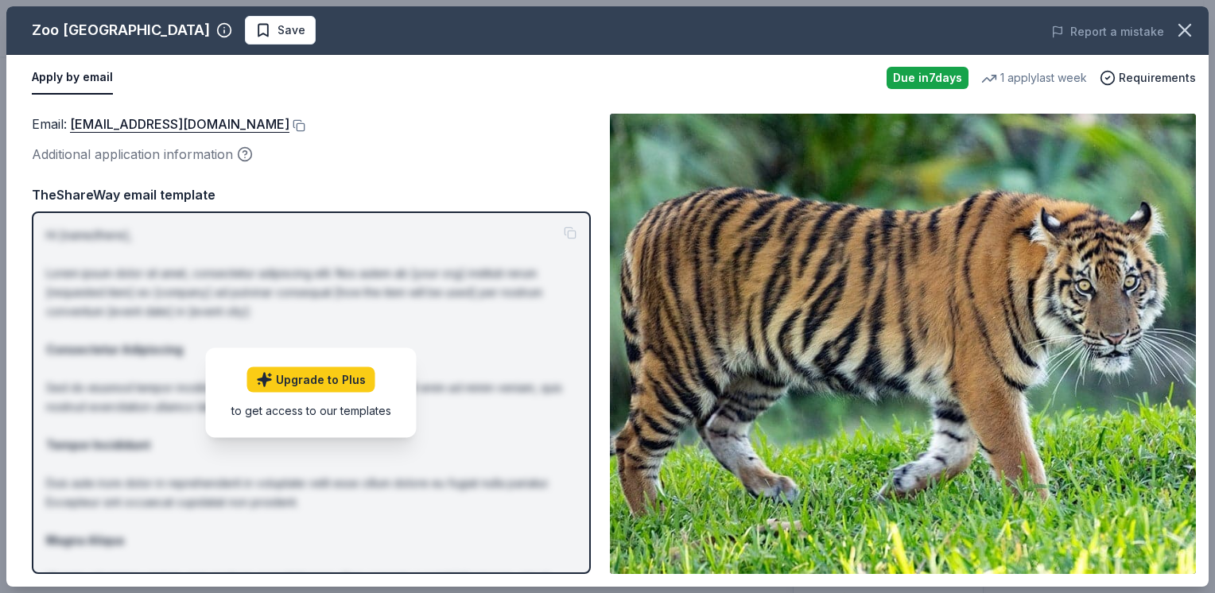
click at [318, 376] on div "Zoo Miami Save Report a mistake Apply by email Due in 7 days 1 apply last week …" at bounding box center [607, 296] width 1202 height 581
click at [321, 380] on div "Zoo Miami Save Report a mistake Apply by email Due in 7 days 1 apply last week …" at bounding box center [607, 296] width 1202 height 581
click at [441, 460] on div "Zoo Miami Save Report a mistake Apply by email Due in 7 days 1 apply last week …" at bounding box center [607, 296] width 1202 height 581
click at [1190, 25] on icon "button" at bounding box center [1184, 30] width 11 height 11
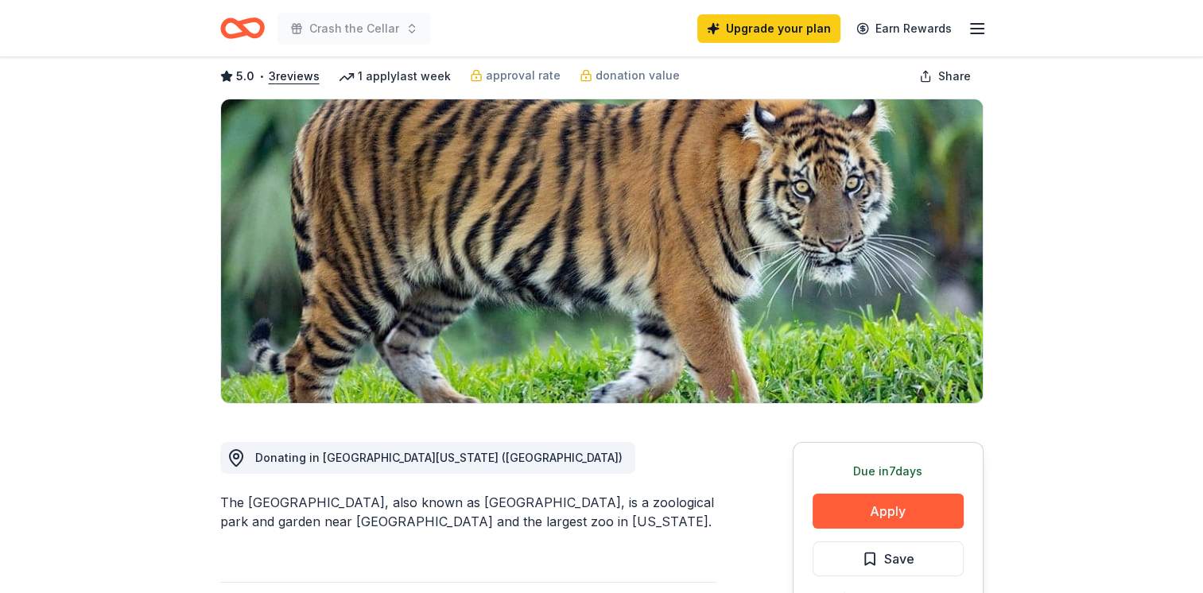
click at [229, 29] on icon "Home" at bounding box center [242, 28] width 45 height 37
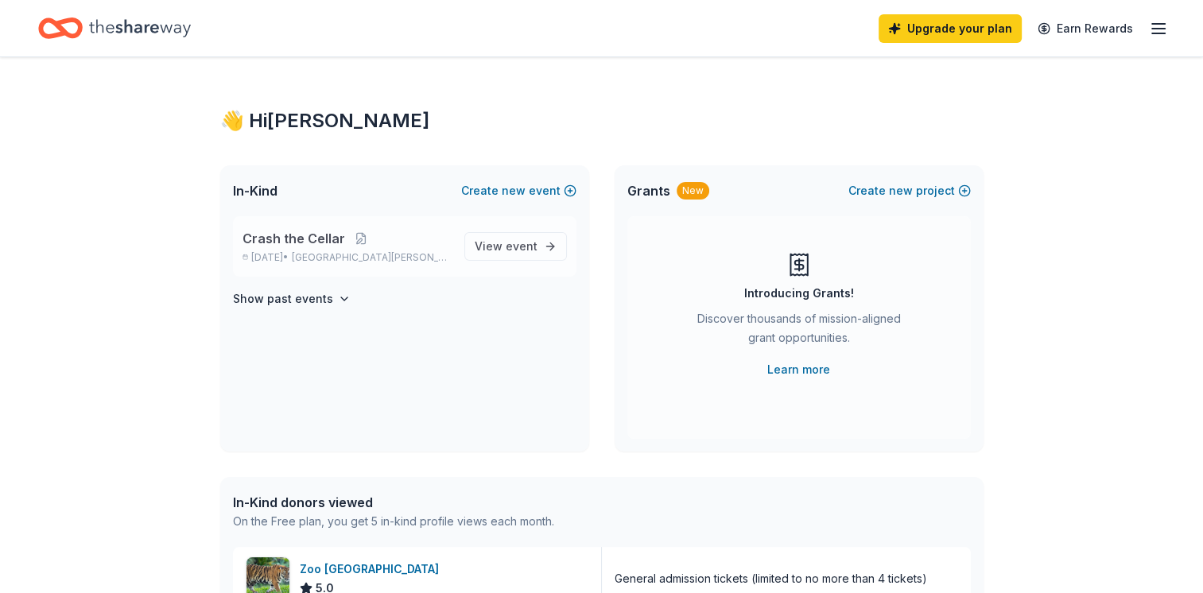
click at [309, 239] on span "Crash the Cellar" at bounding box center [294, 238] width 103 height 19
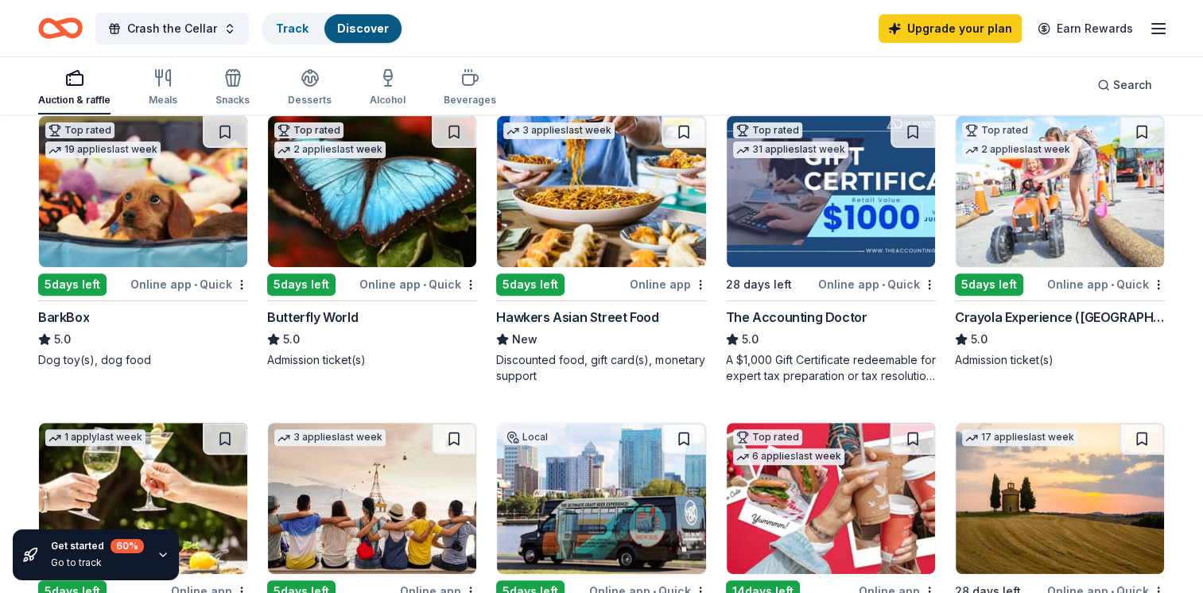
scroll to position [477, 0]
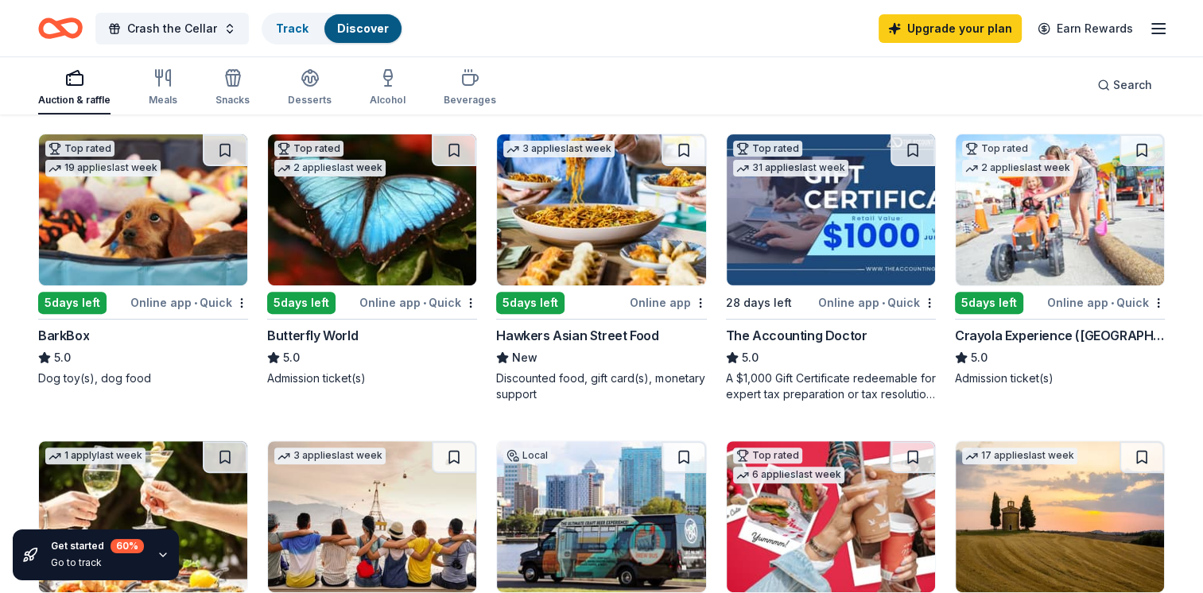
click at [996, 292] on div "5 days left" at bounding box center [989, 303] width 68 height 22
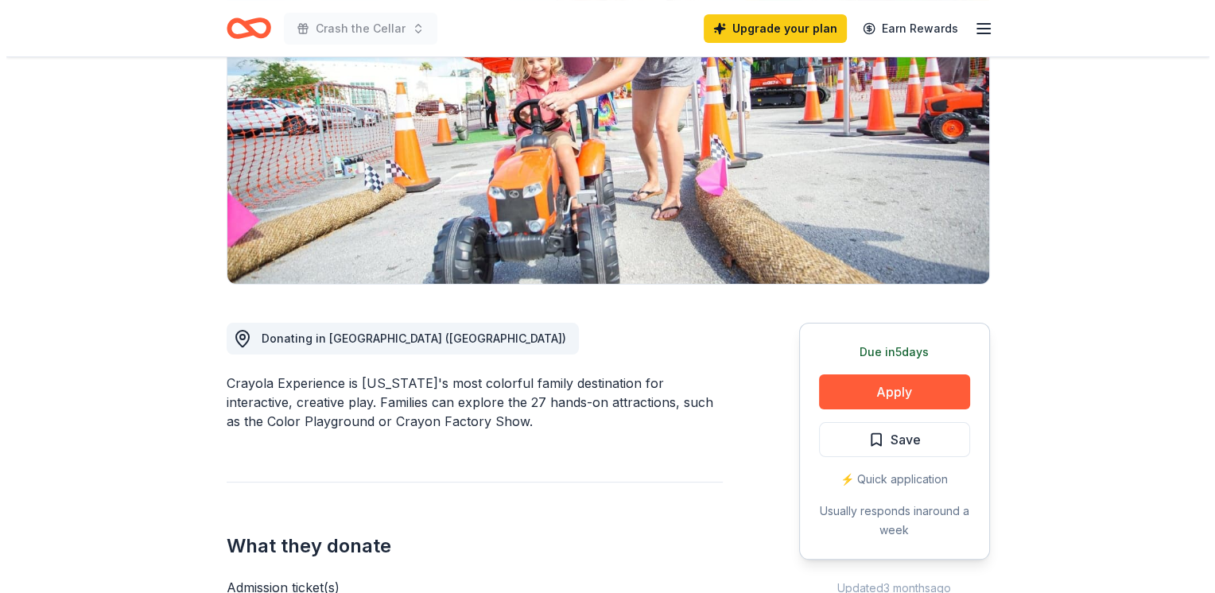
scroll to position [239, 0]
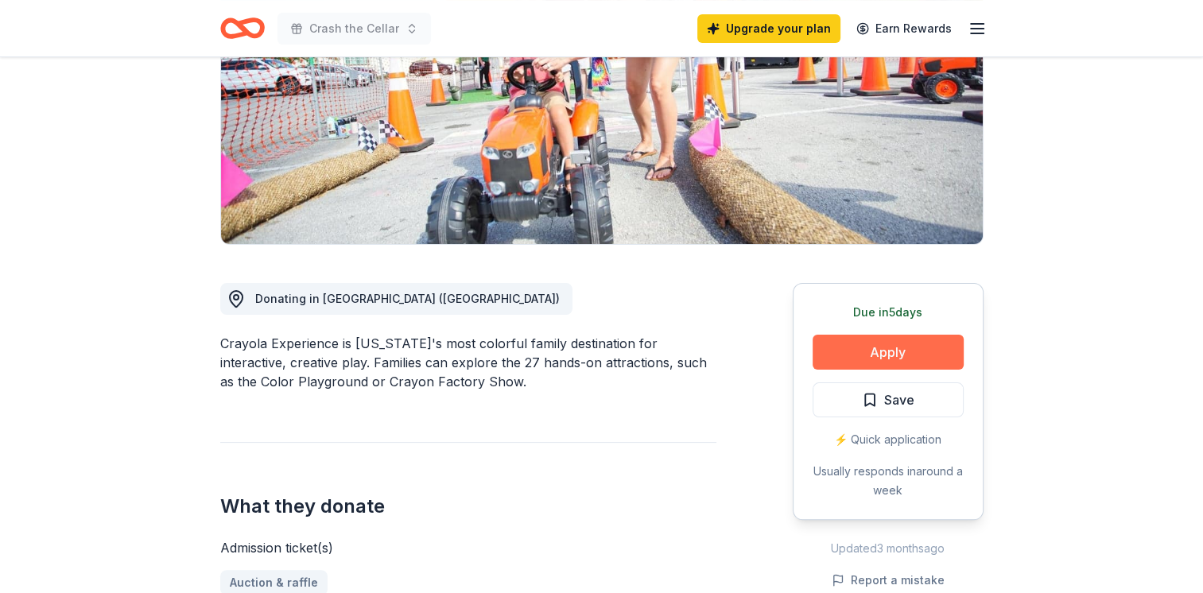
click at [923, 341] on button "Apply" at bounding box center [888, 352] width 151 height 35
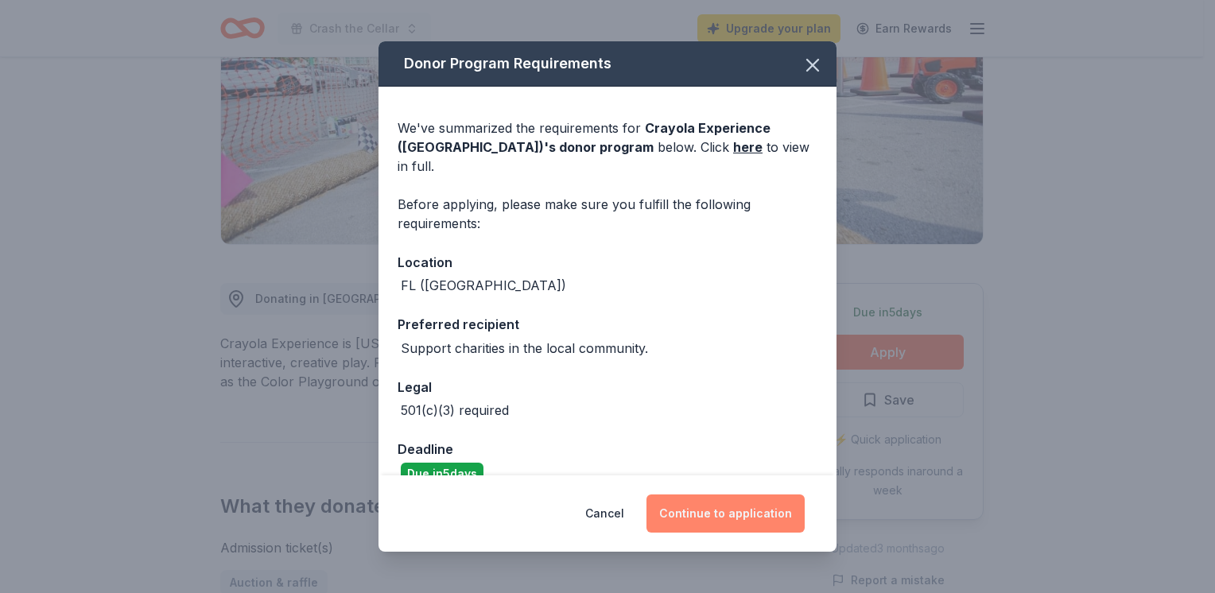
click at [744, 520] on button "Continue to application" at bounding box center [726, 514] width 158 height 38
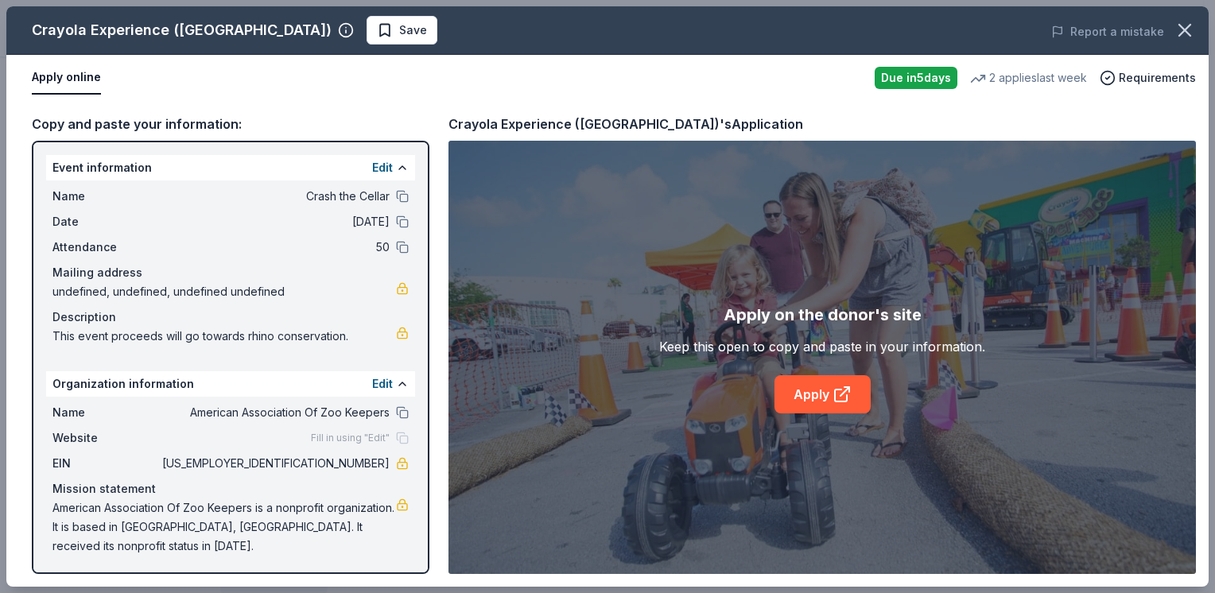
scroll to position [1, 0]
click at [823, 395] on link "Apply" at bounding box center [823, 394] width 96 height 38
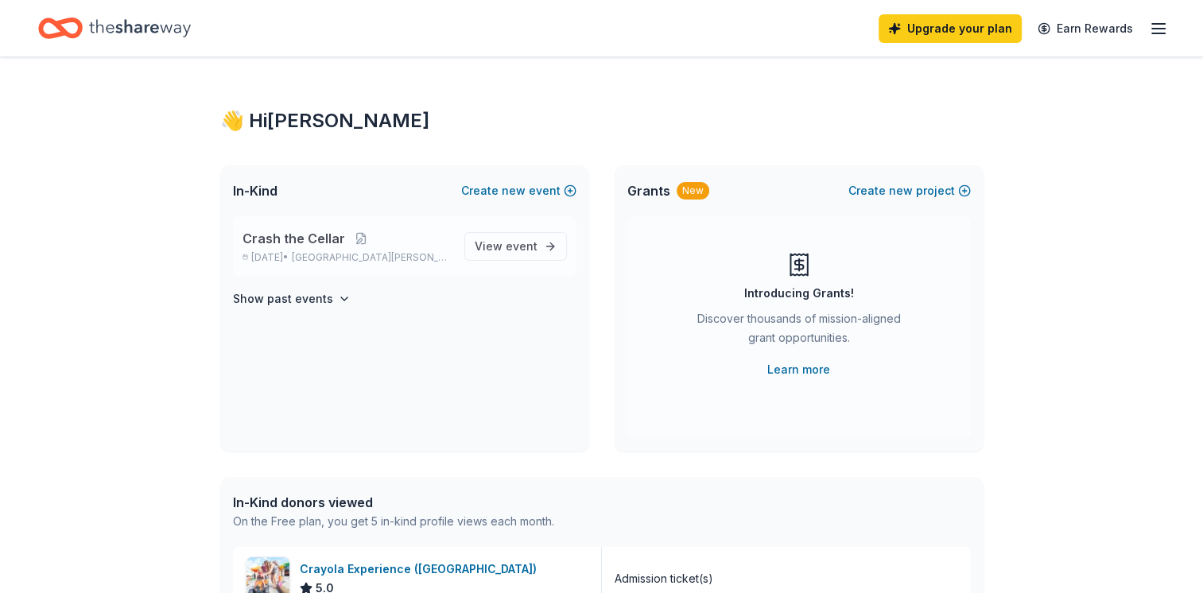
click at [288, 239] on span "Crash the Cellar" at bounding box center [294, 238] width 103 height 19
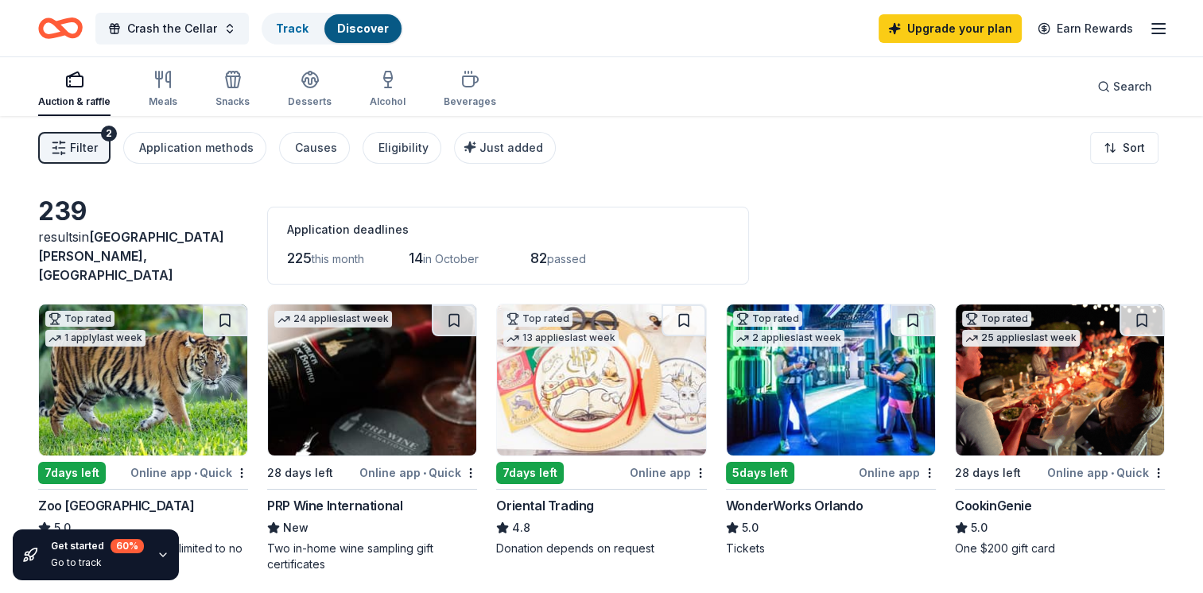
click at [86, 156] on span "Filter" at bounding box center [84, 147] width 28 height 19
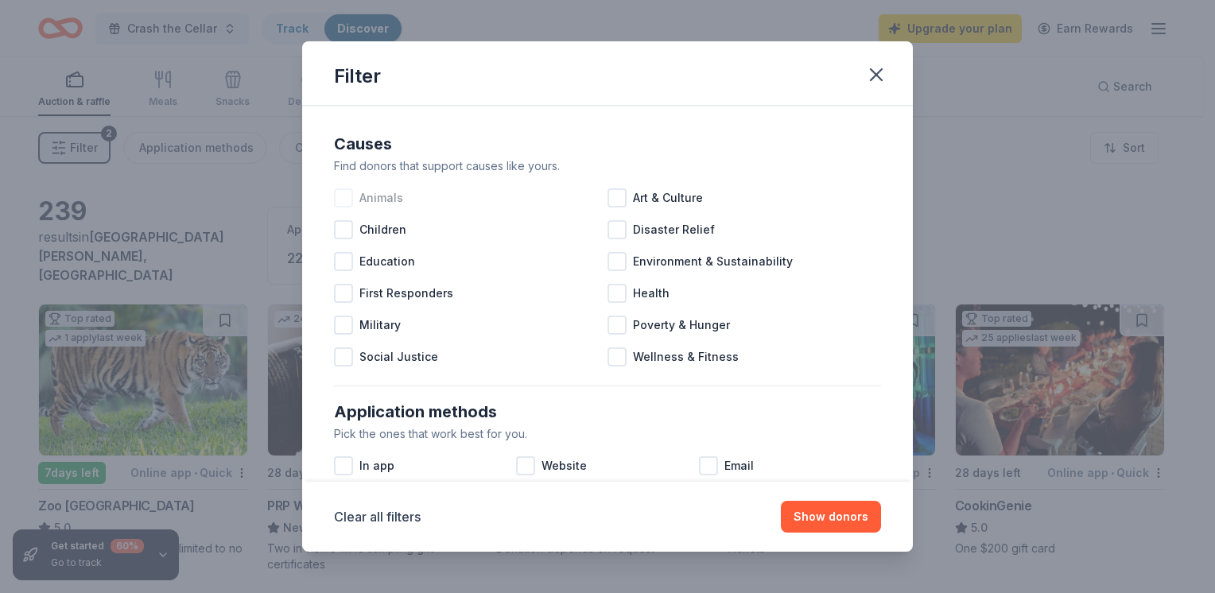
click at [336, 196] on div at bounding box center [343, 197] width 19 height 19
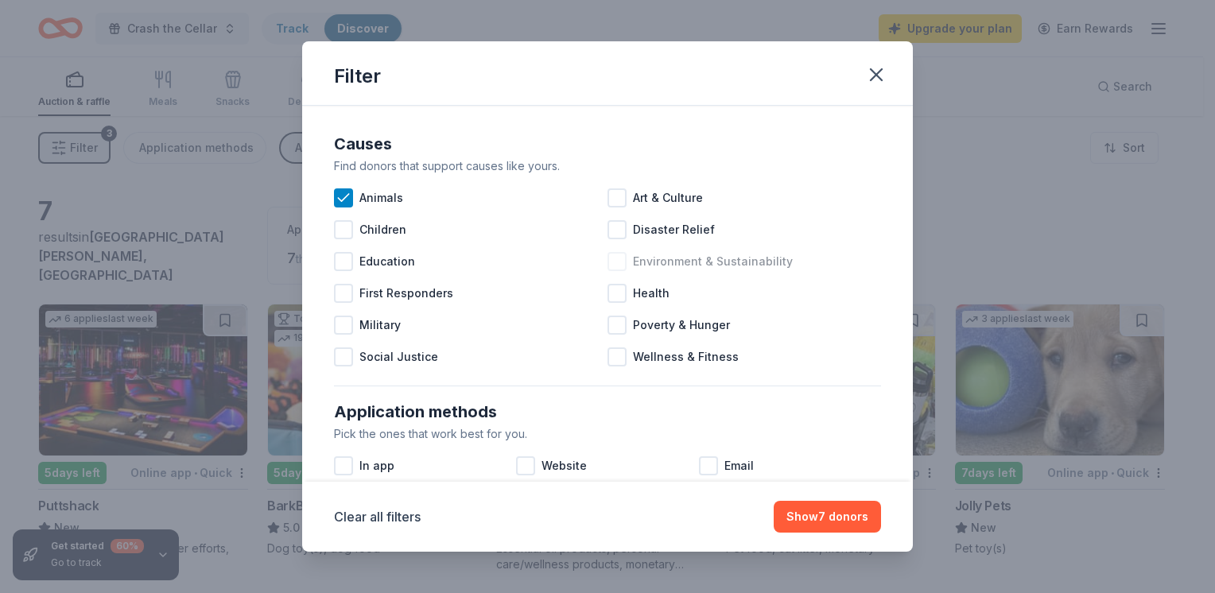
click at [611, 262] on div at bounding box center [617, 261] width 19 height 19
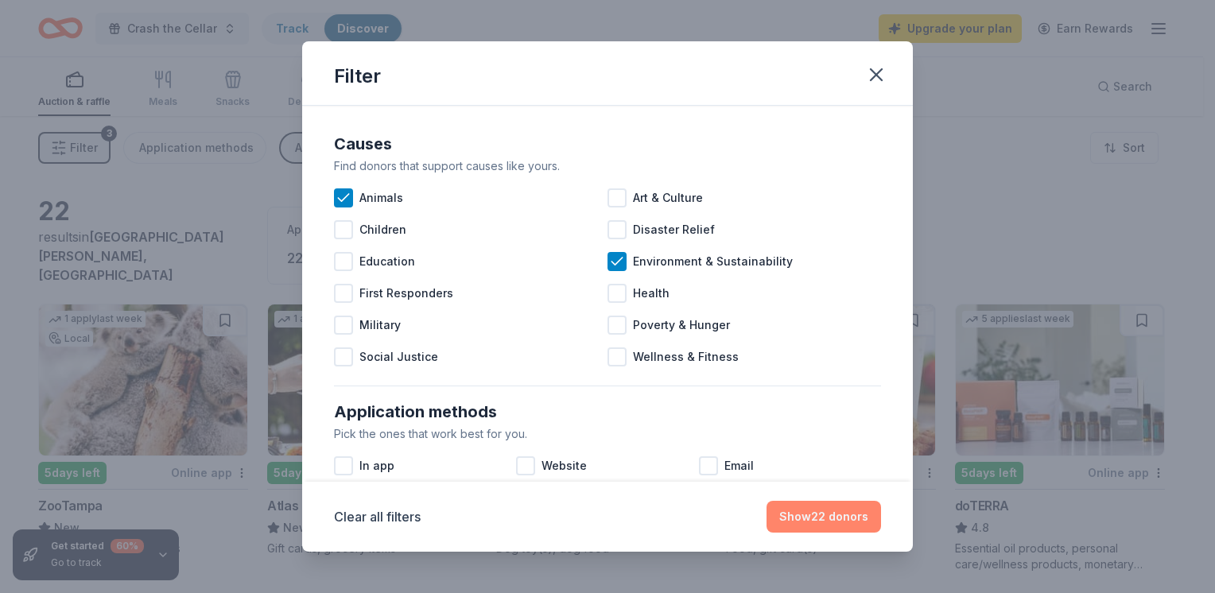
click at [814, 523] on button "Show 22 donors" at bounding box center [824, 517] width 115 height 32
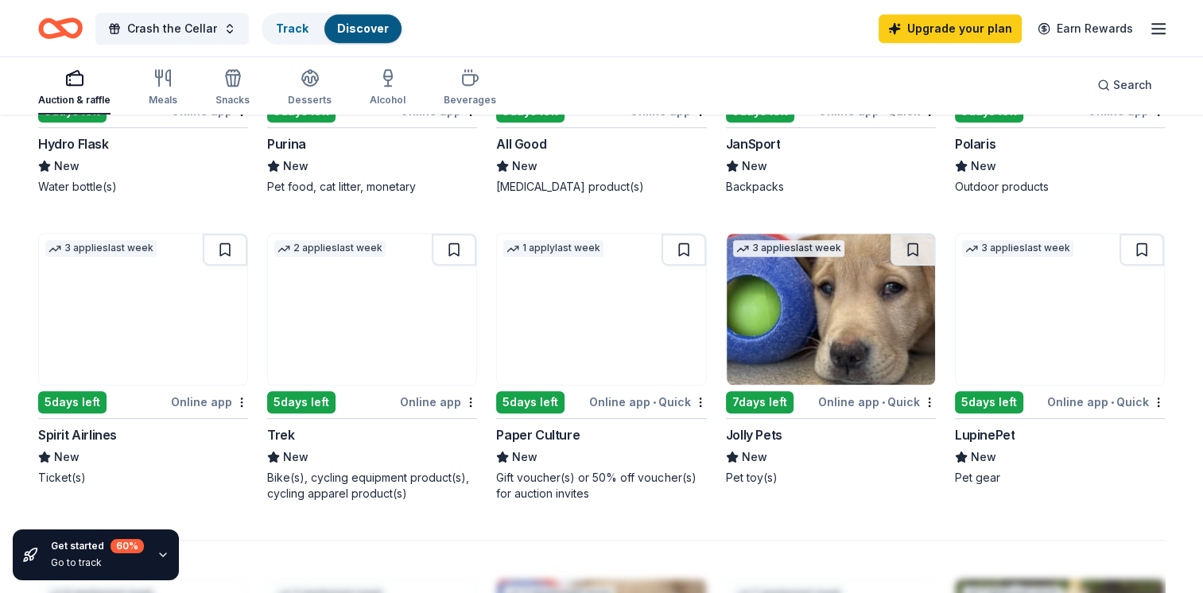
scroll to position [1034, 0]
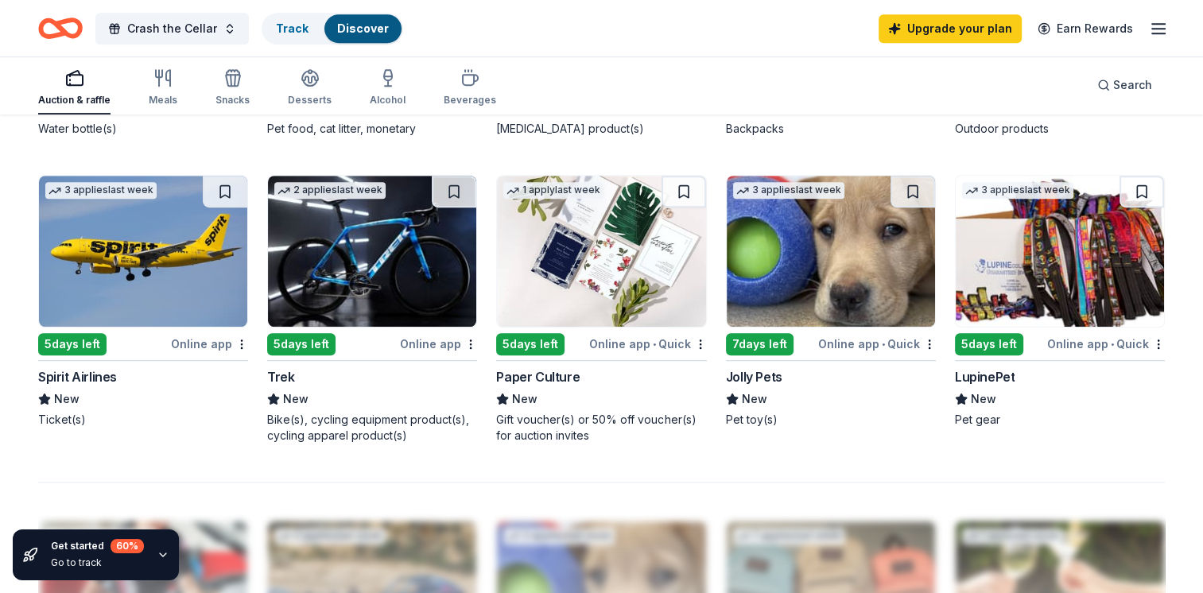
click at [52, 333] on div "5 days left" at bounding box center [72, 344] width 68 height 22
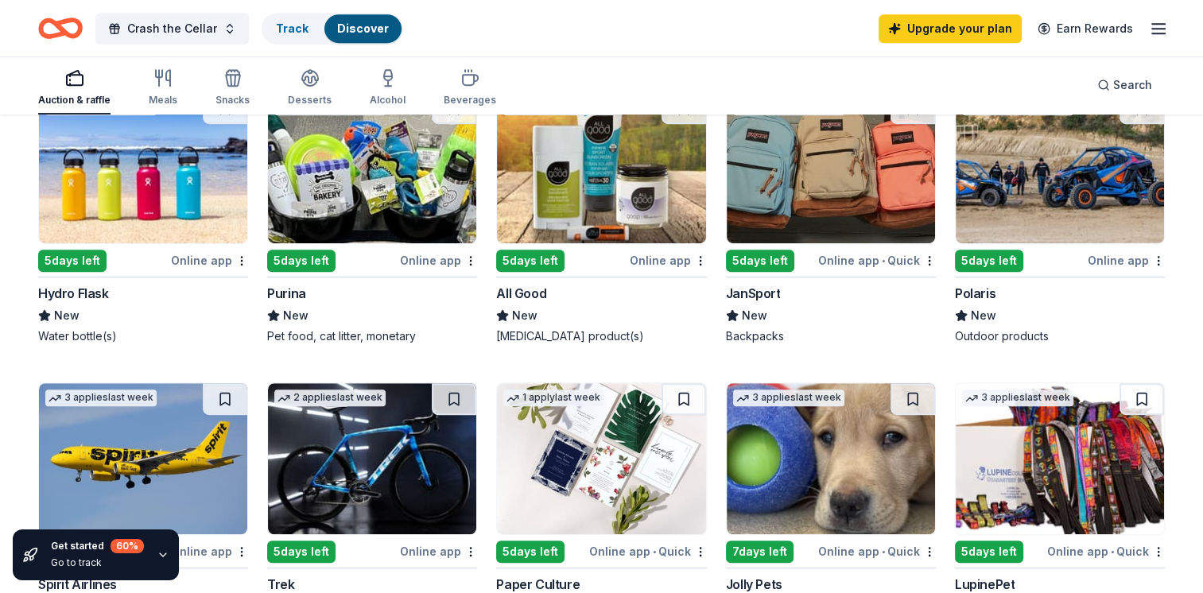
scroll to position [795, 0]
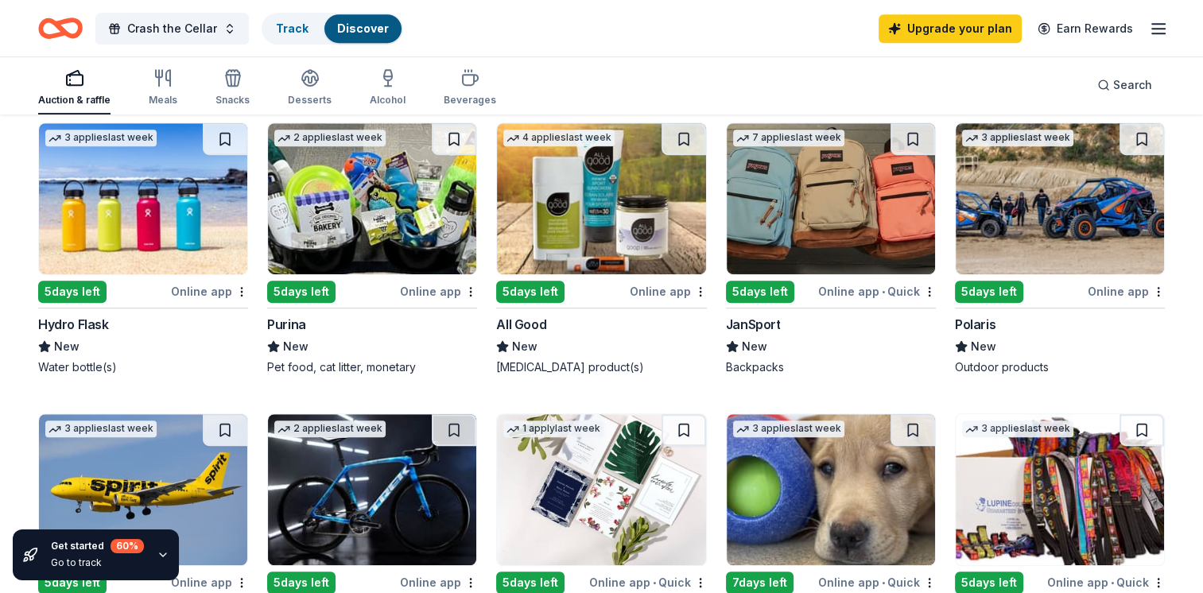
click at [293, 283] on div "5 days left" at bounding box center [301, 292] width 68 height 22
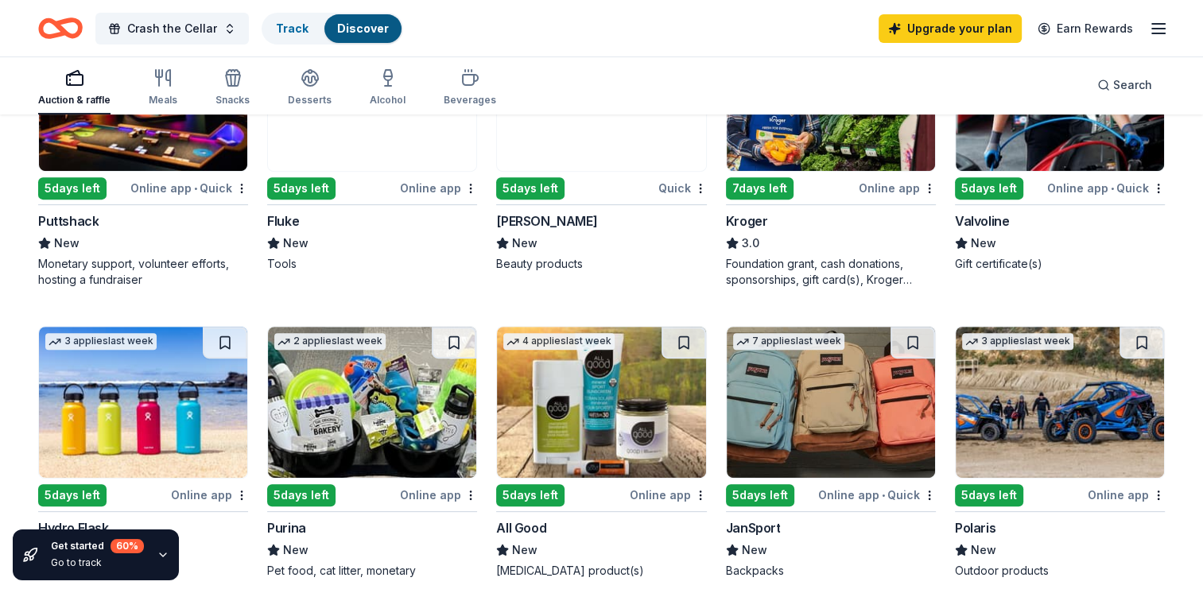
scroll to position [557, 0]
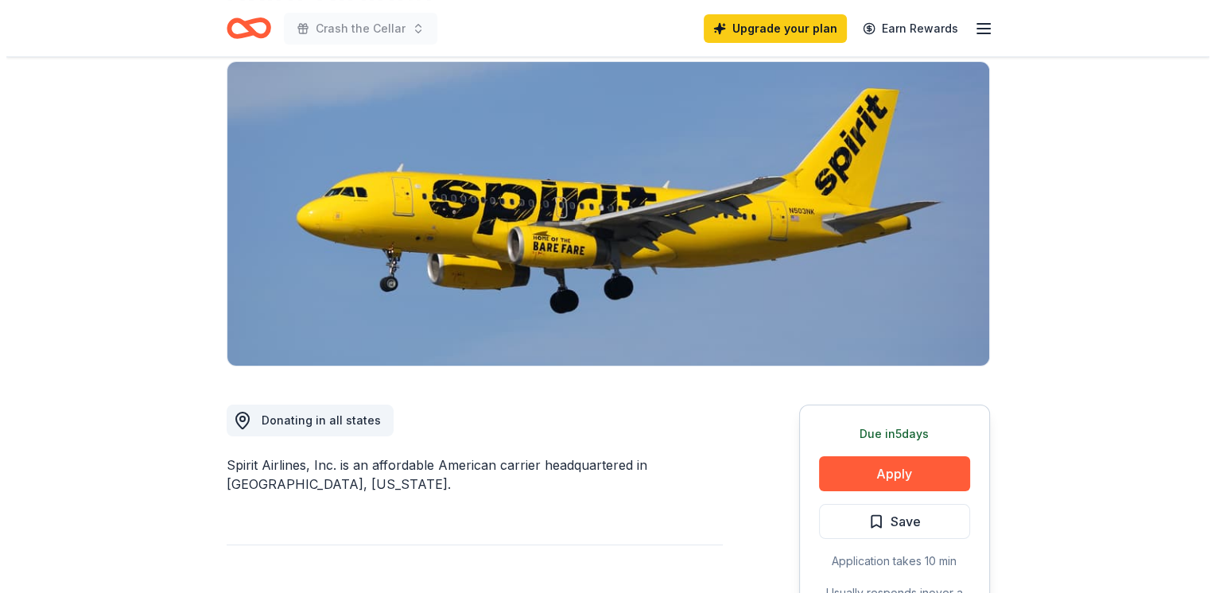
scroll to position [239, 0]
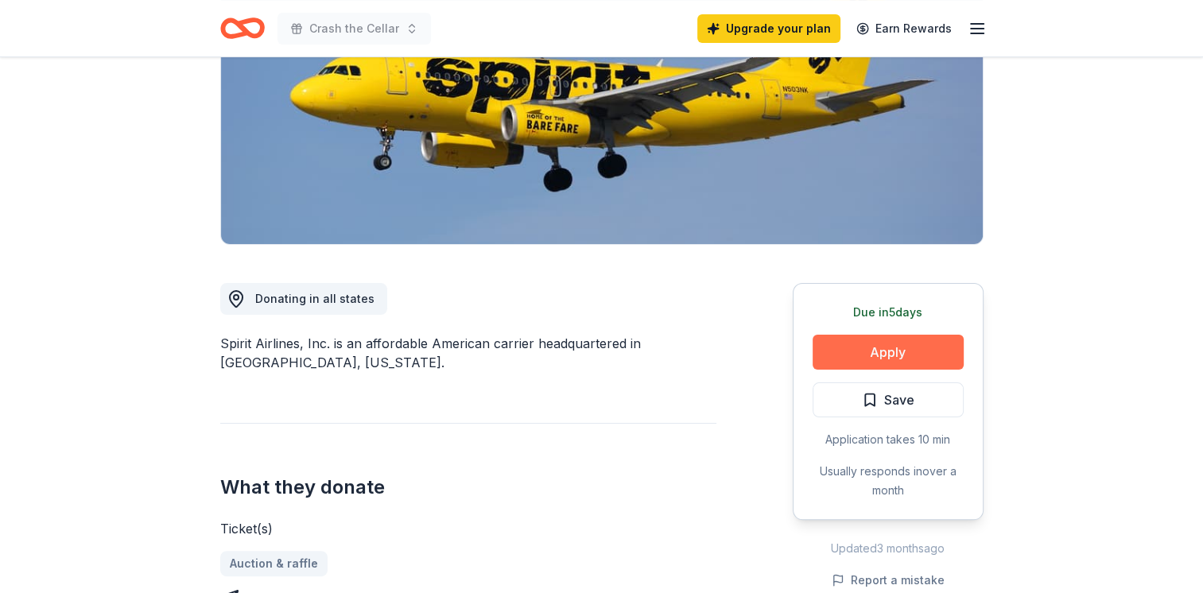
click at [859, 355] on button "Apply" at bounding box center [888, 352] width 151 height 35
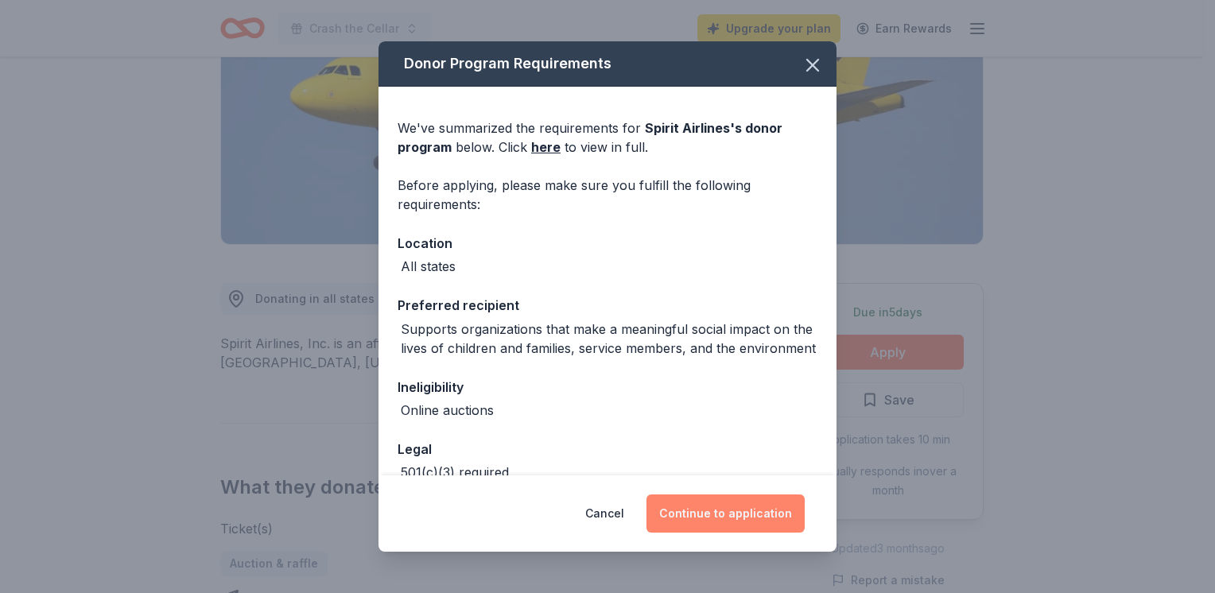
click at [741, 507] on button "Continue to application" at bounding box center [726, 514] width 158 height 38
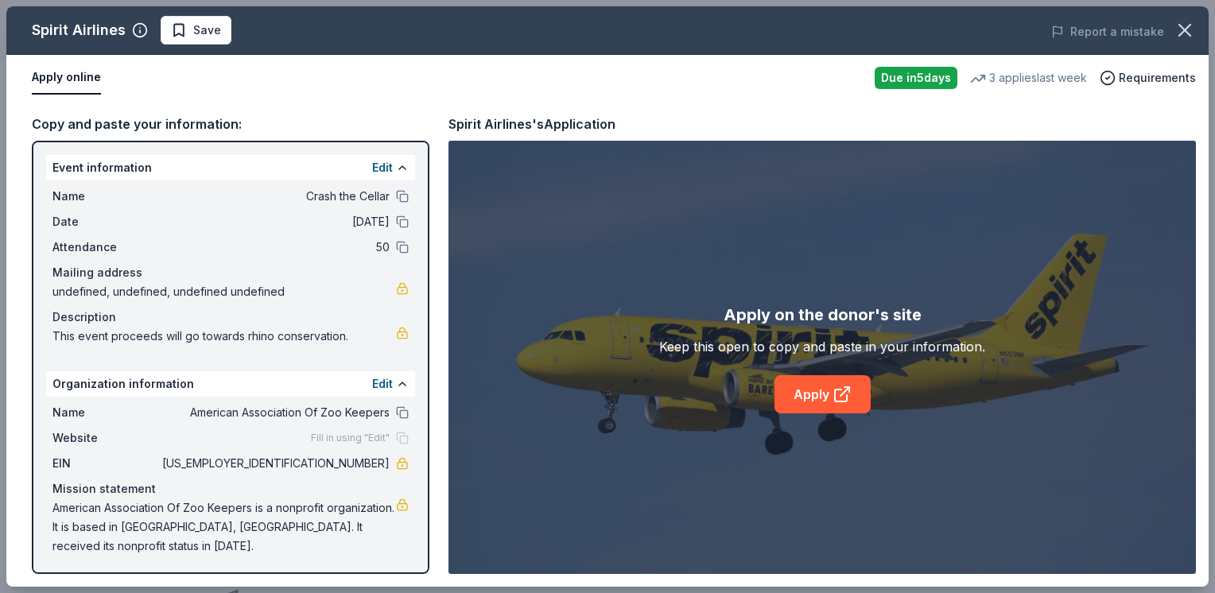
scroll to position [1, 0]
click at [786, 398] on link "Apply" at bounding box center [823, 394] width 96 height 38
click at [815, 402] on link "Apply" at bounding box center [823, 394] width 96 height 38
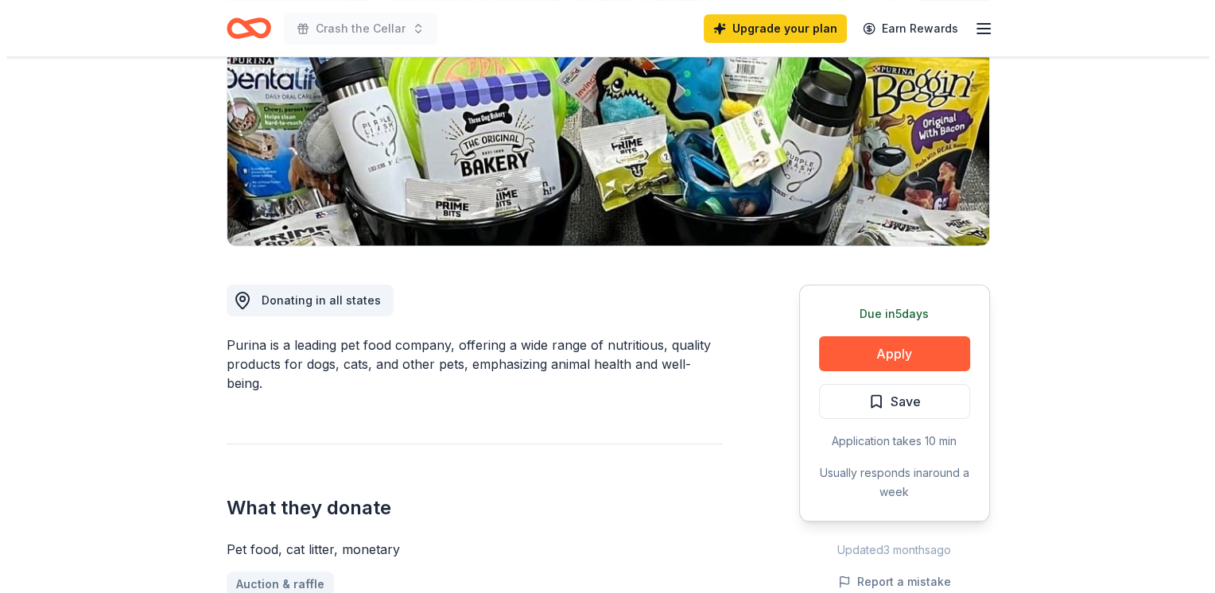
scroll to position [239, 0]
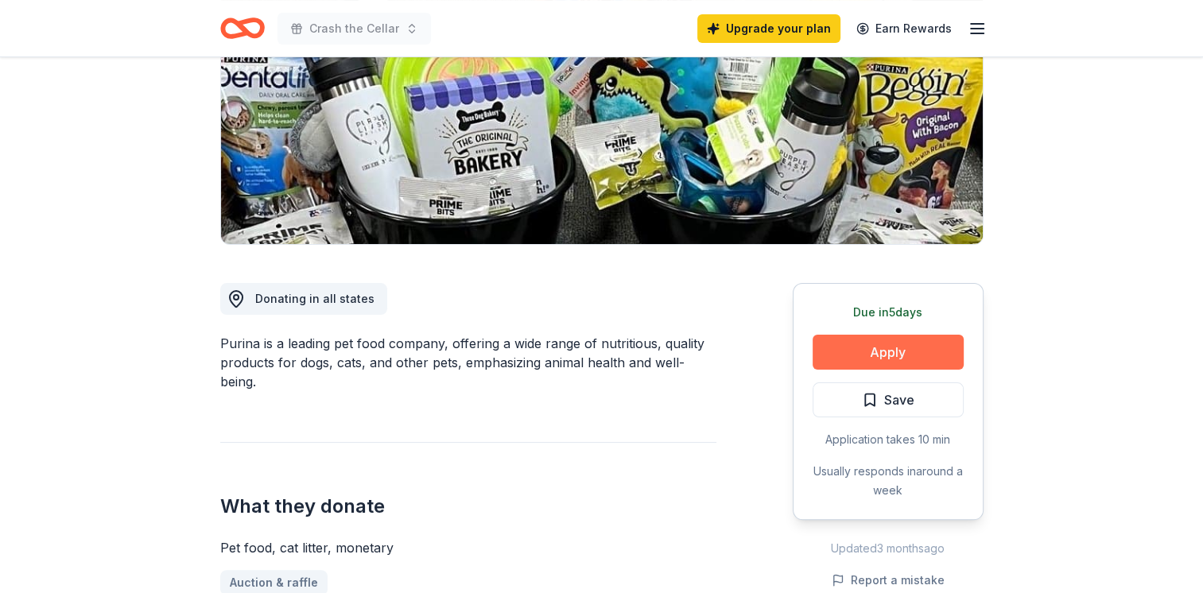
click at [910, 357] on button "Apply" at bounding box center [888, 352] width 151 height 35
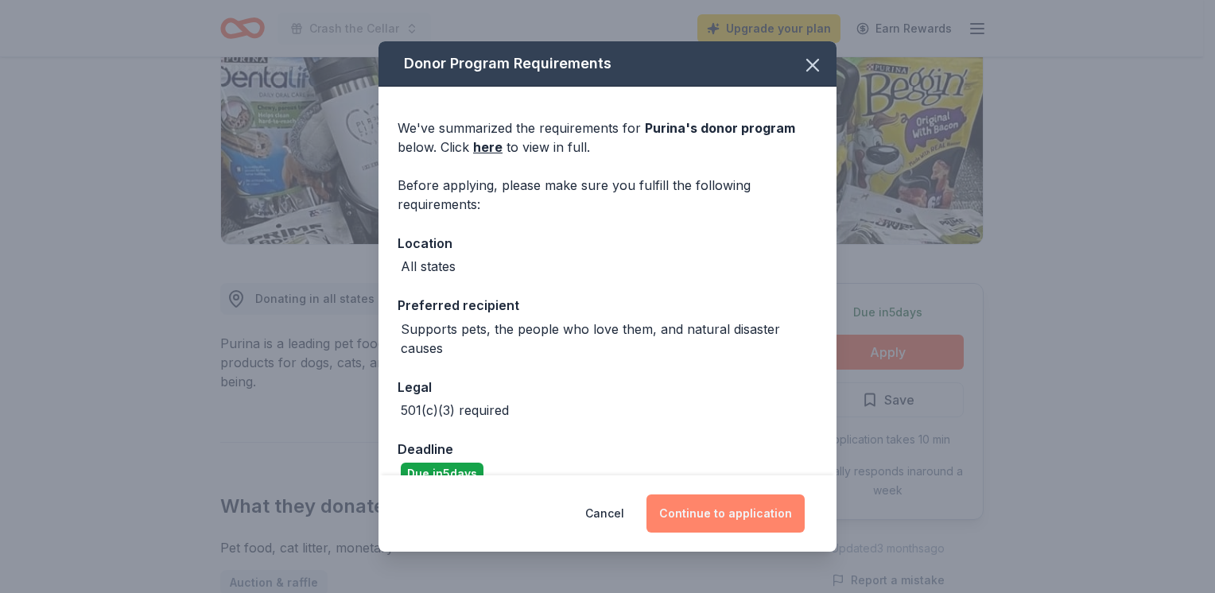
click at [740, 505] on button "Continue to application" at bounding box center [726, 514] width 158 height 38
